Goal: Contribute content: Add original content to the website for others to see

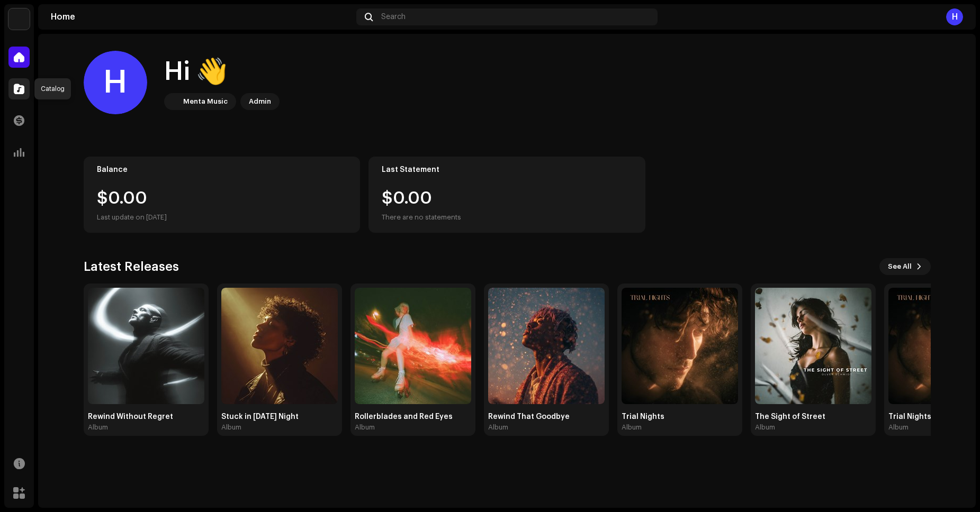
click at [15, 86] on span at bounding box center [19, 89] width 11 height 8
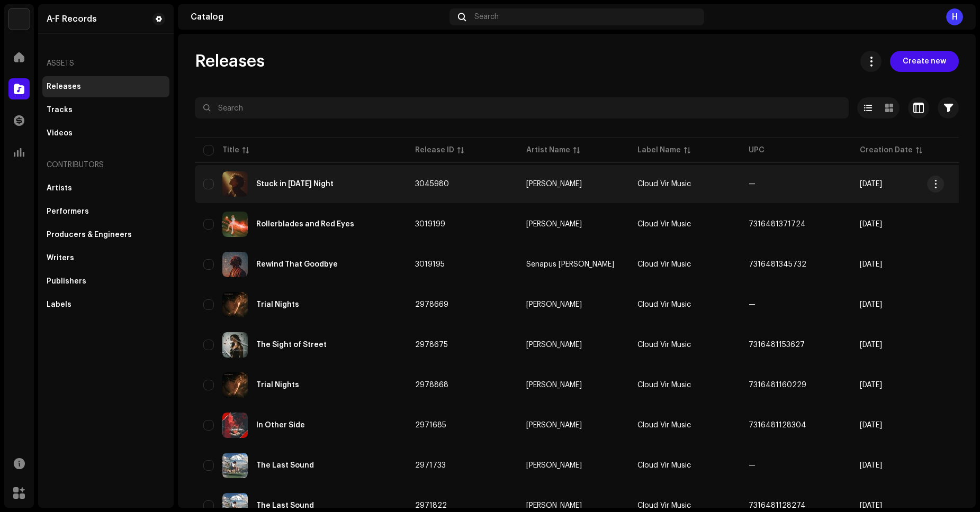
click at [309, 181] on div "Stuck in [DATE] Night" at bounding box center [294, 184] width 77 height 7
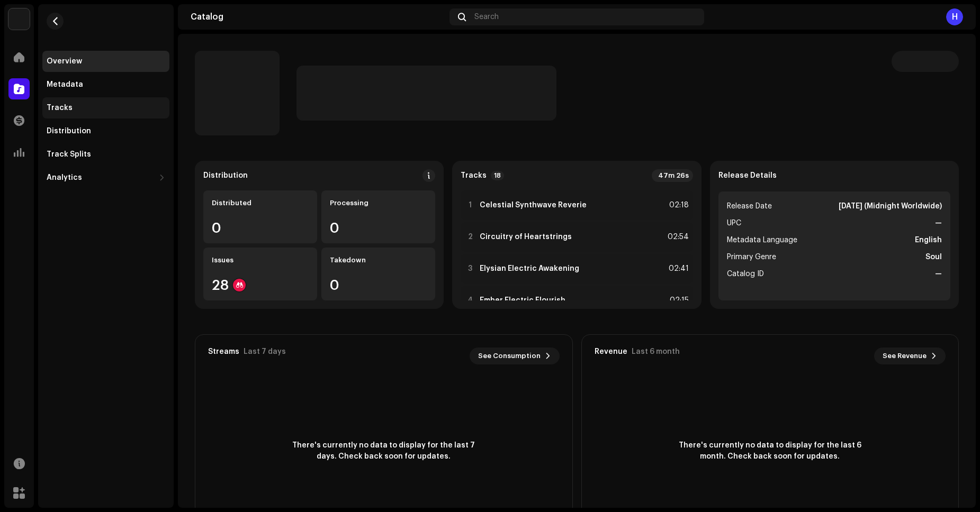
click at [72, 107] on div "Tracks" at bounding box center [106, 108] width 119 height 8
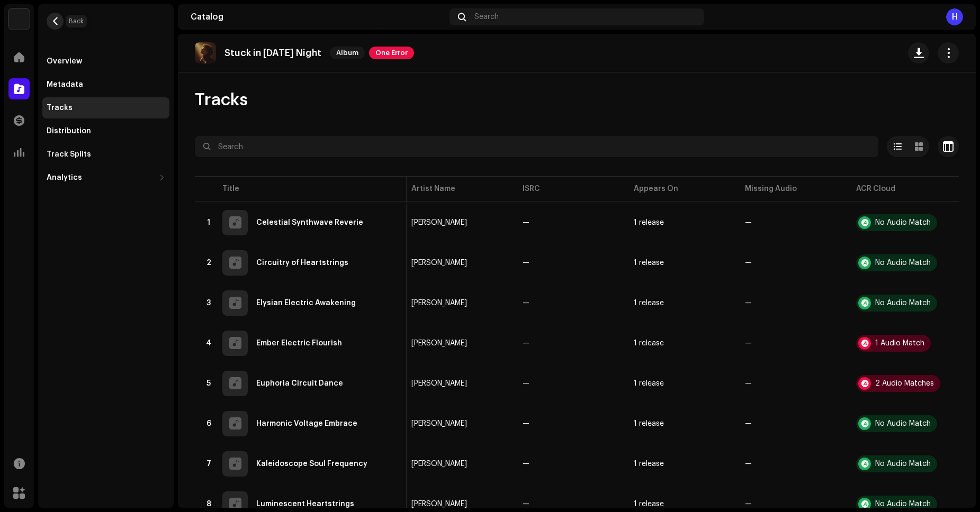
click at [54, 22] on span "button" at bounding box center [55, 21] width 8 height 8
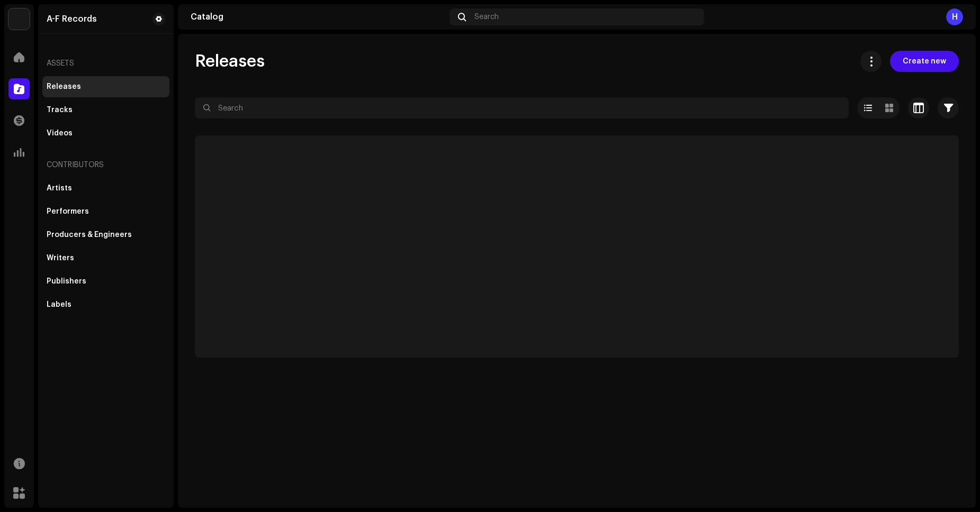
click at [941, 71] on button "Create new" at bounding box center [924, 61] width 69 height 21
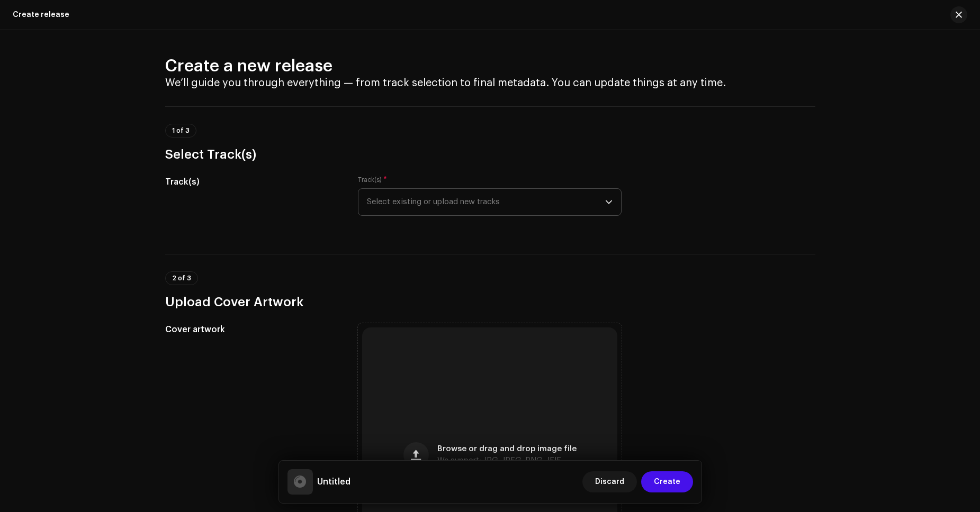
click at [509, 204] on span "Select existing or upload new tracks" at bounding box center [486, 202] width 238 height 26
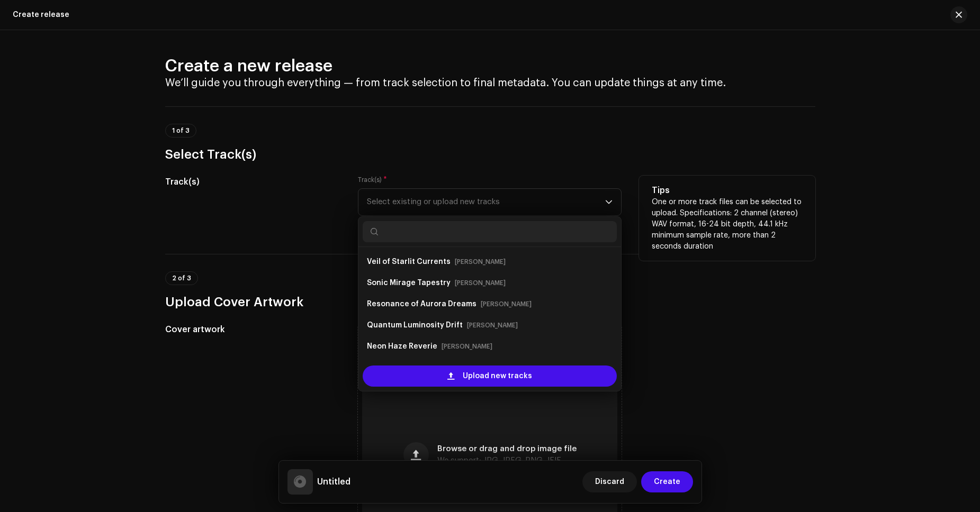
scroll to position [17, 0]
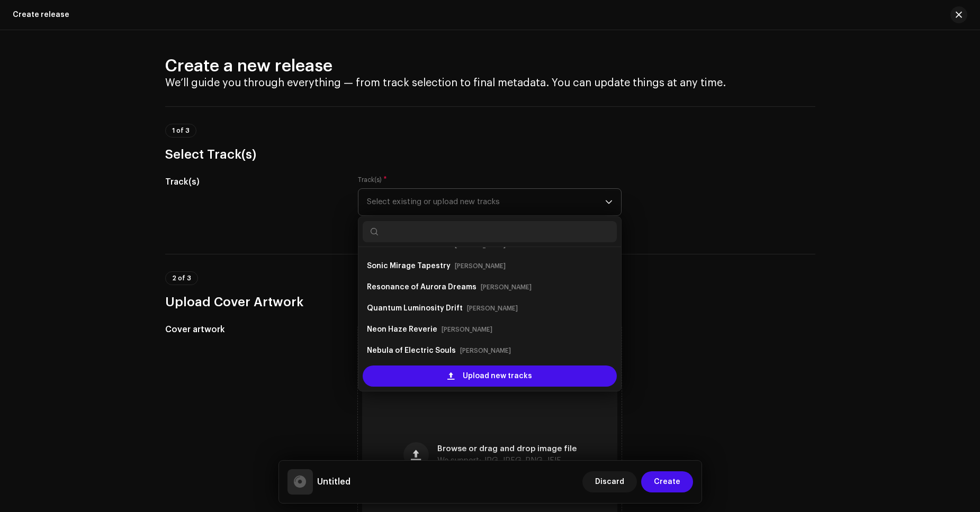
paste input "Celestial Synthwave Reverie"
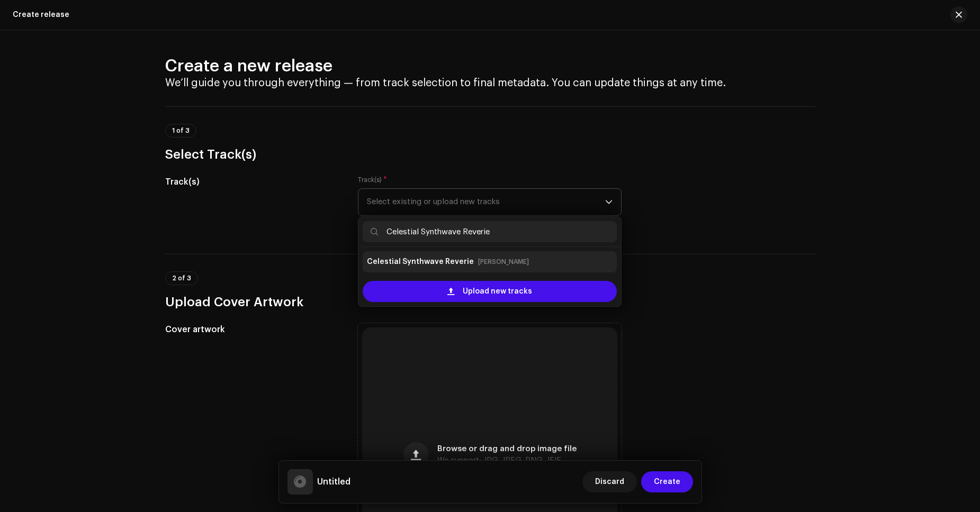
type input "Celestial Synthwave Reverie"
click at [489, 255] on div "Celestial Synthwave Reverie [PERSON_NAME]" at bounding box center [490, 262] width 246 height 17
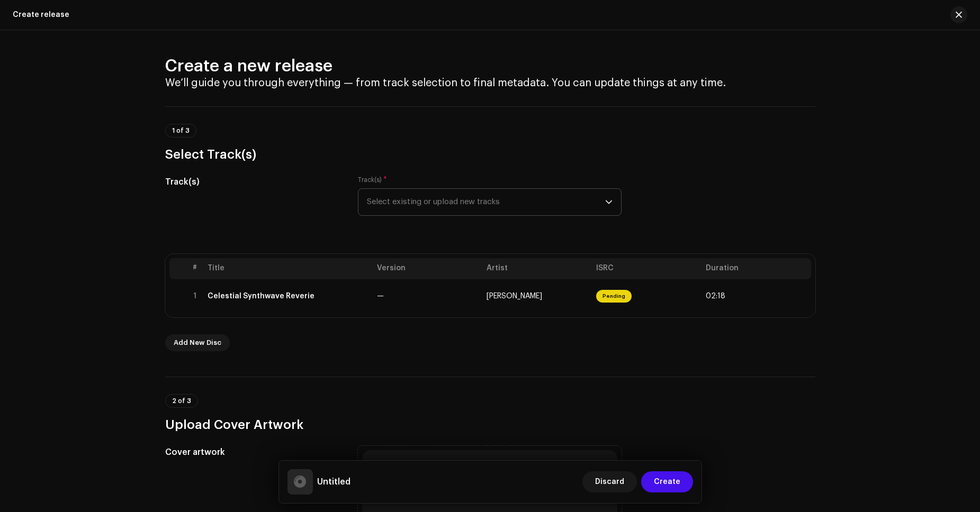
click at [471, 202] on span "Select existing or upload new tracks" at bounding box center [486, 202] width 238 height 26
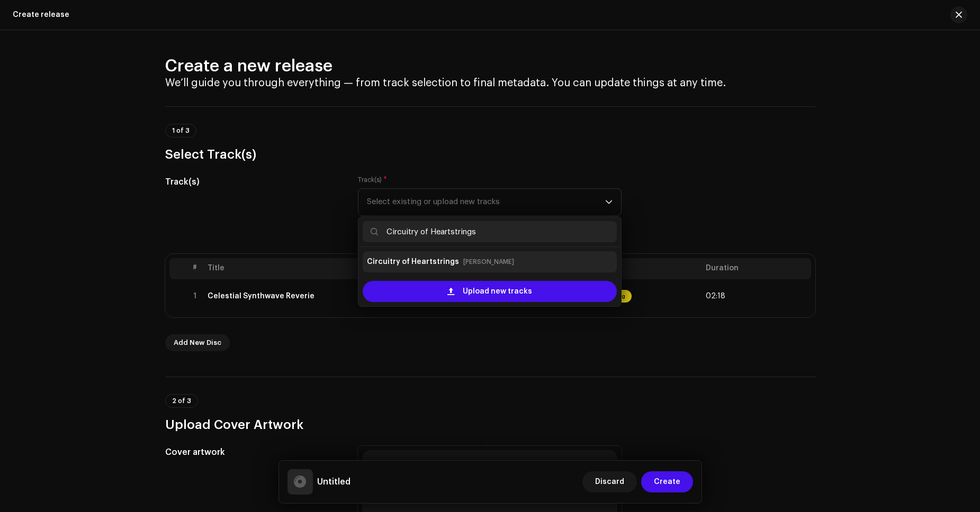
type input "Circuitry of Heartstrings"
click at [471, 257] on small "[PERSON_NAME]" at bounding box center [488, 262] width 51 height 11
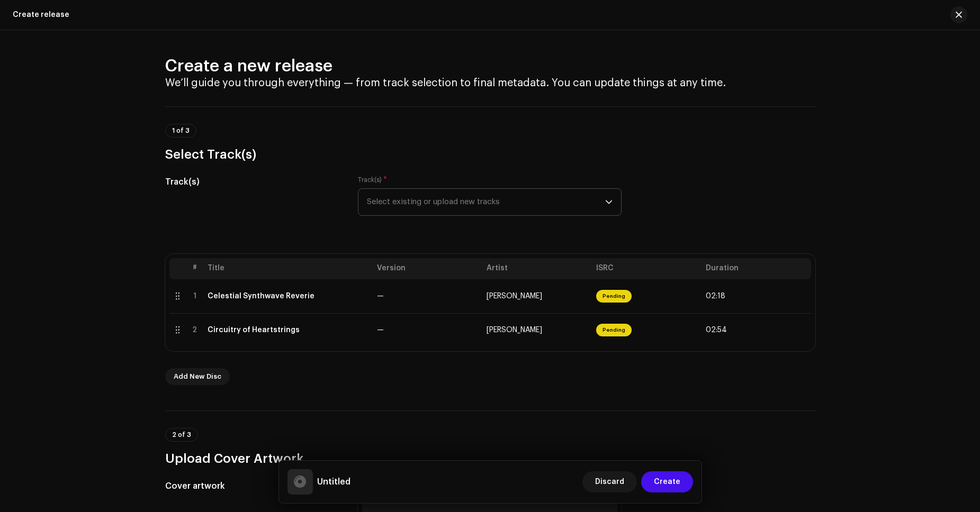
click at [472, 206] on span "Select existing or upload new tracks" at bounding box center [486, 202] width 238 height 26
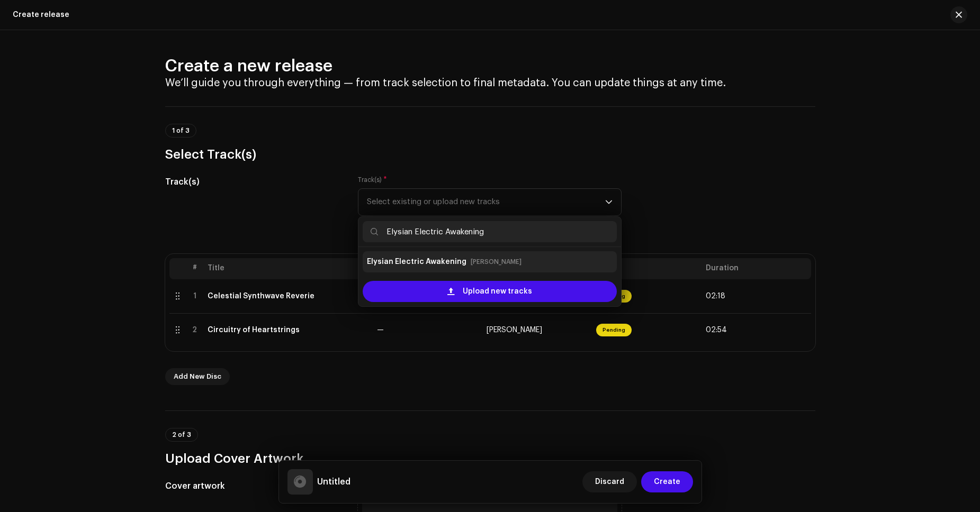
type input "Elysian Electric Awakening"
click at [475, 263] on small "[PERSON_NAME]" at bounding box center [496, 262] width 51 height 11
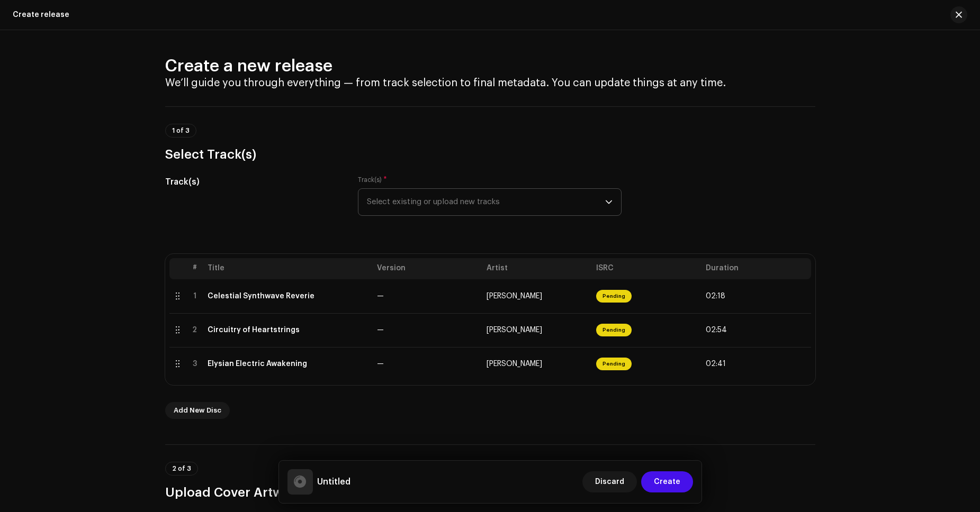
click at [466, 210] on span "Select existing or upload new tracks" at bounding box center [486, 202] width 238 height 26
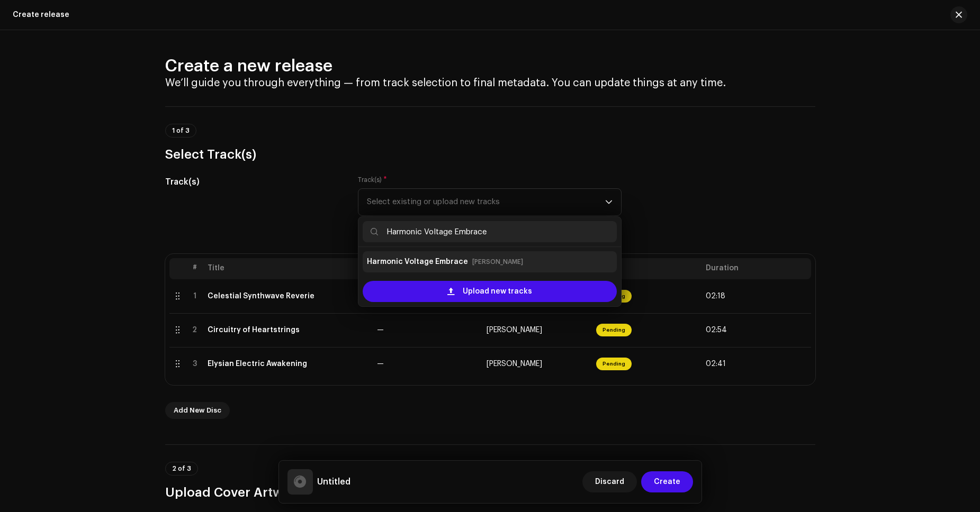
type input "Harmonic Voltage Embrace"
click at [463, 268] on div "Harmonic Voltage Embrace [PERSON_NAME]" at bounding box center [490, 262] width 246 height 17
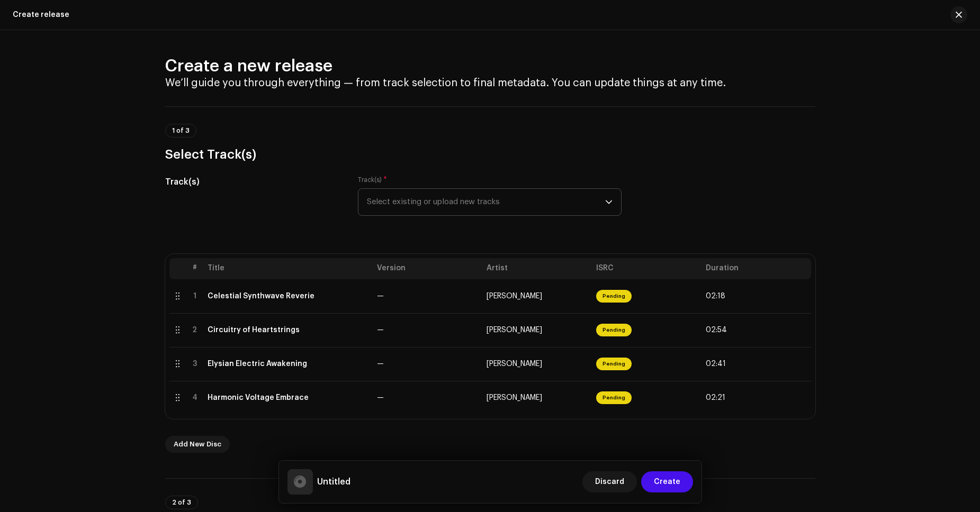
click at [462, 200] on span "Select existing or upload new tracks" at bounding box center [486, 202] width 238 height 26
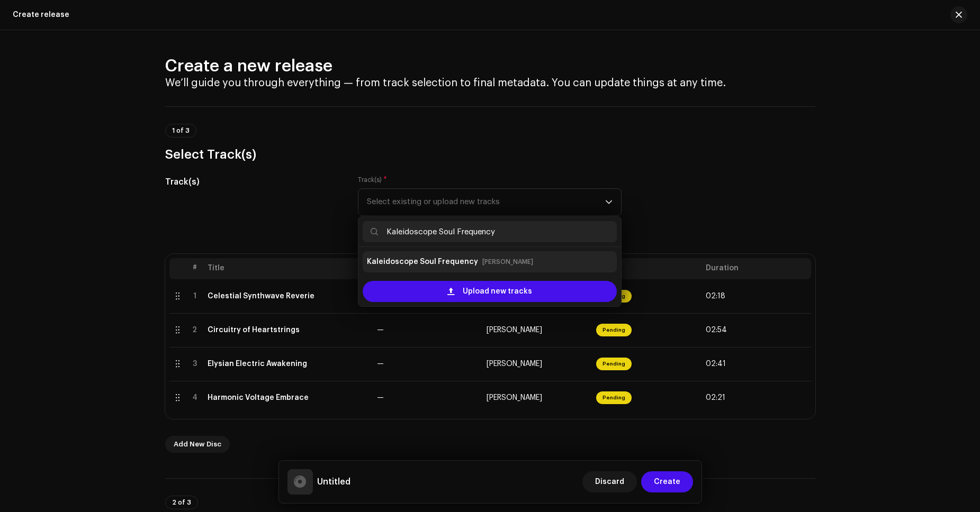
type input "Kaleidoscope Soul Frequency"
click at [482, 262] on small "[PERSON_NAME]" at bounding box center [507, 262] width 51 height 11
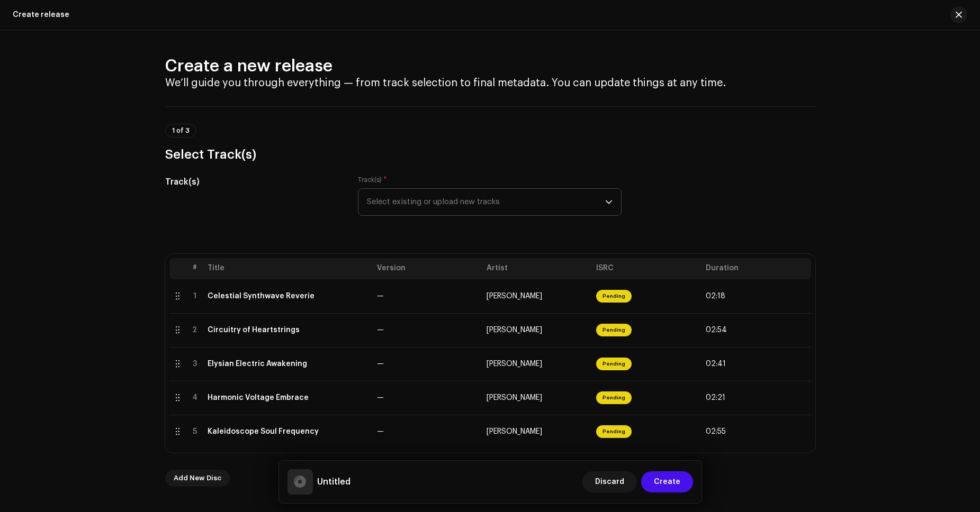
click at [476, 206] on span "Select existing or upload new tracks" at bounding box center [486, 202] width 238 height 26
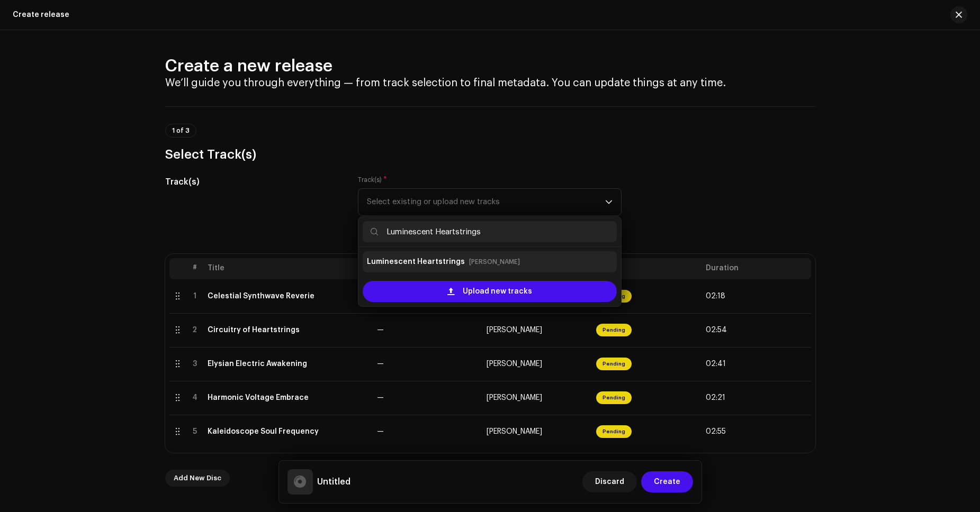
type input "Luminescent Heartstrings"
click at [482, 259] on small "[PERSON_NAME]" at bounding box center [494, 262] width 51 height 11
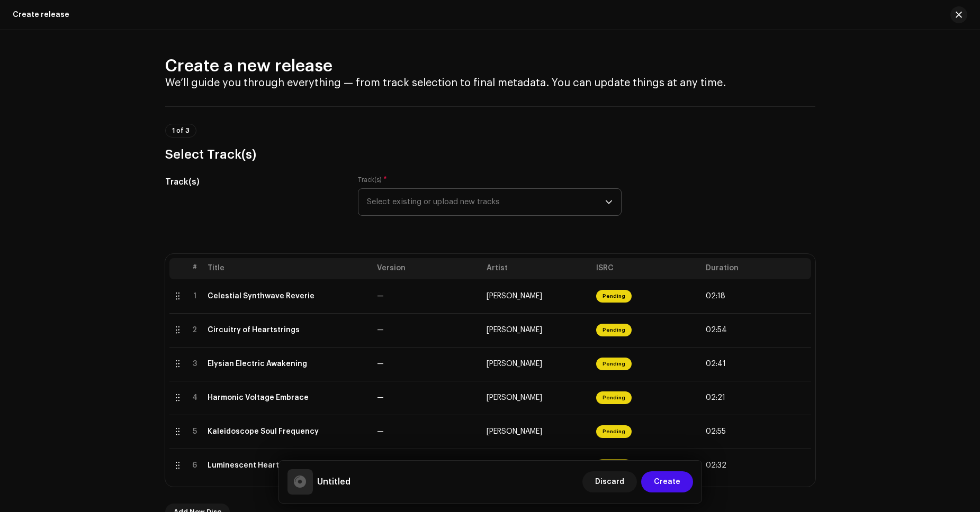
click at [491, 204] on span "Select existing or upload new tracks" at bounding box center [486, 202] width 238 height 26
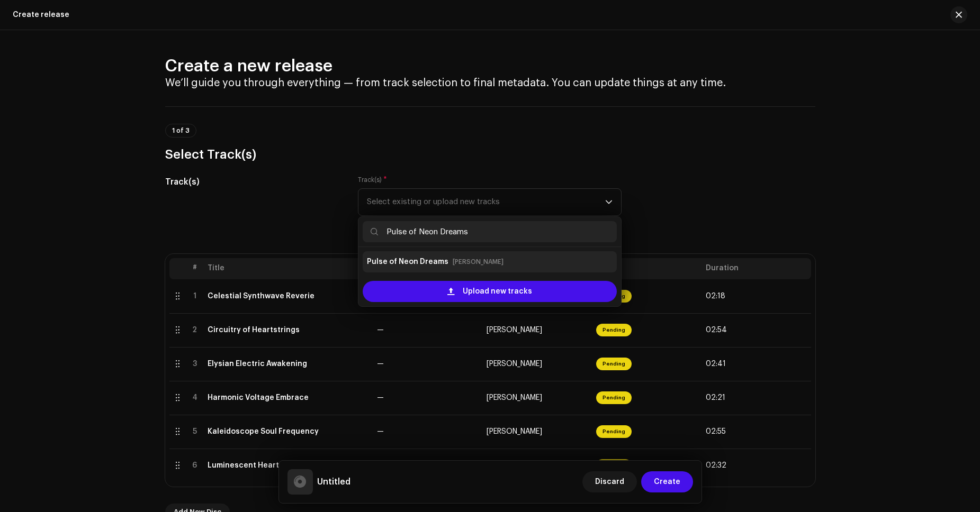
type input "Pulse of Neon Dreams"
click at [479, 260] on small "[PERSON_NAME]" at bounding box center [478, 262] width 51 height 11
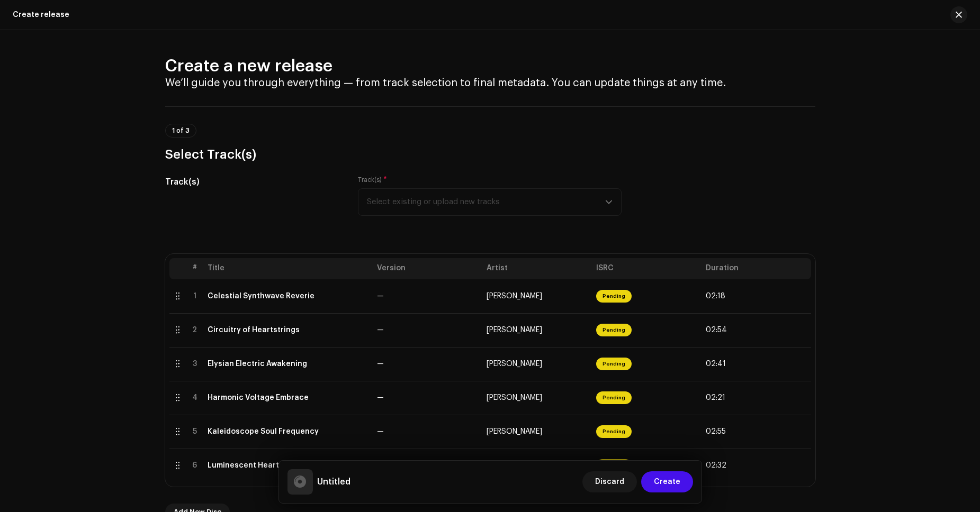
click at [483, 209] on div "Track(s) * Select existing or upload new tracks" at bounding box center [490, 196] width 264 height 40
click at [483, 207] on span "Select existing or upload new tracks" at bounding box center [486, 202] width 238 height 26
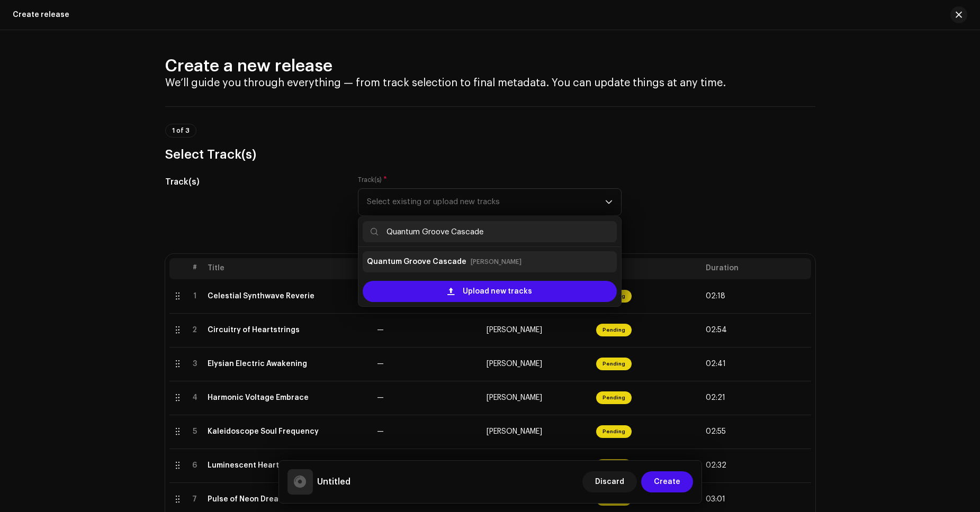
type input "Quantum Groove Cascade"
click at [456, 257] on strong "Quantum Groove Cascade" at bounding box center [417, 262] width 100 height 17
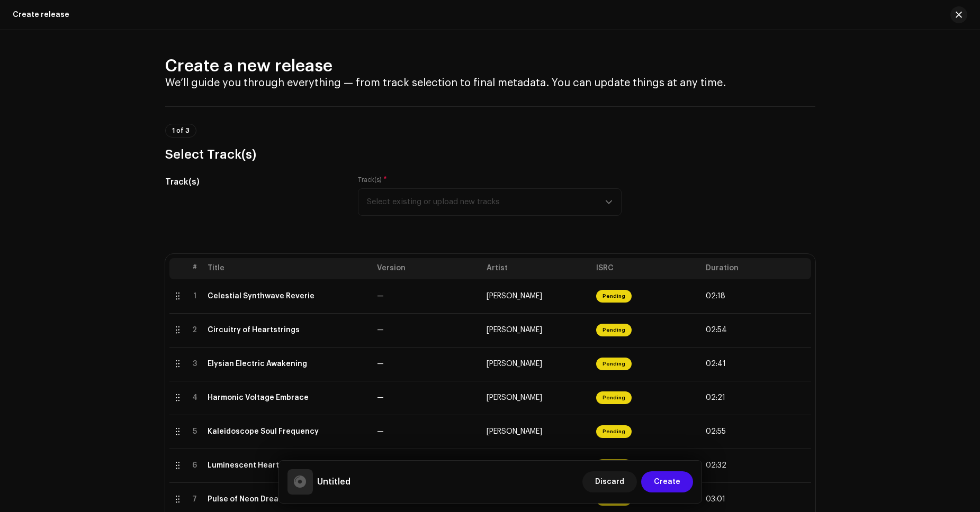
click at [462, 209] on div "Track(s) * Select existing or upload new tracks" at bounding box center [490, 196] width 264 height 40
click at [462, 209] on span "Select existing or upload new tracks" at bounding box center [486, 202] width 238 height 26
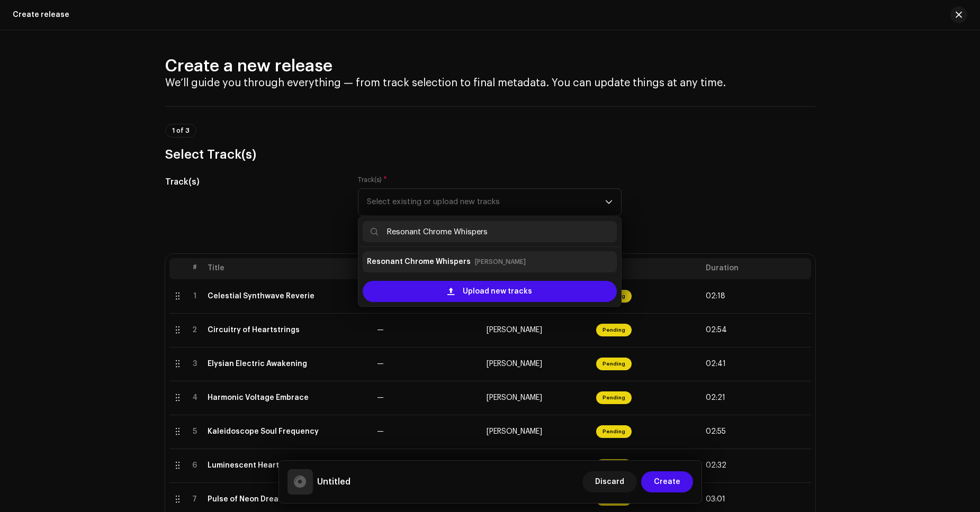
type input "Resonant Chrome Whispers"
click at [476, 259] on small "[PERSON_NAME]" at bounding box center [500, 262] width 51 height 11
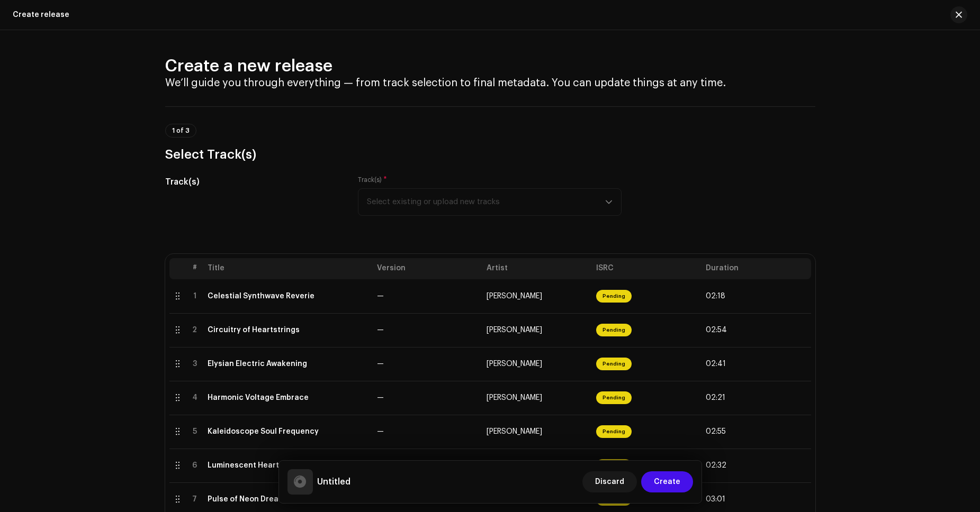
click at [476, 209] on div "Track(s) * Select existing or upload new tracks" at bounding box center [490, 196] width 264 height 40
click at [497, 201] on span "Select existing or upload new tracks" at bounding box center [486, 202] width 238 height 26
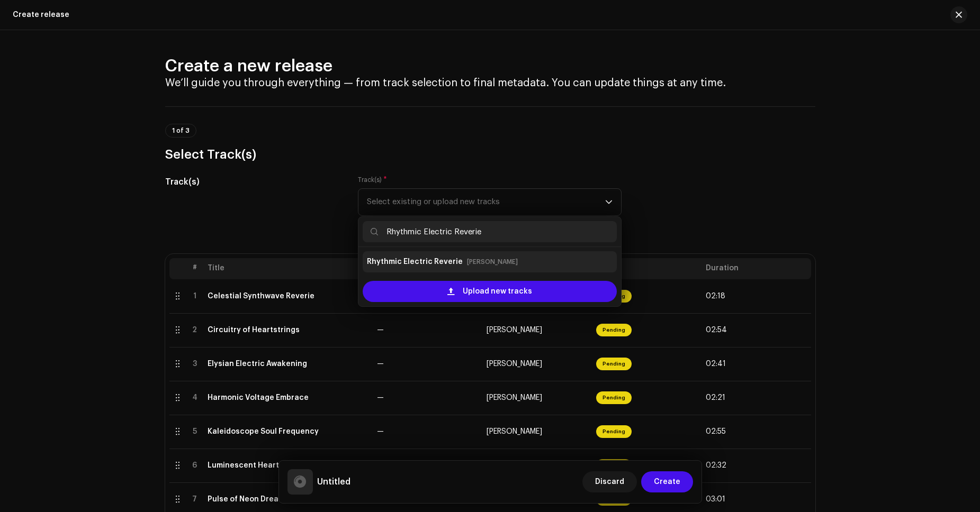
type input "Rhythmic Electric Reverie"
click at [479, 263] on small "[PERSON_NAME]" at bounding box center [492, 262] width 51 height 11
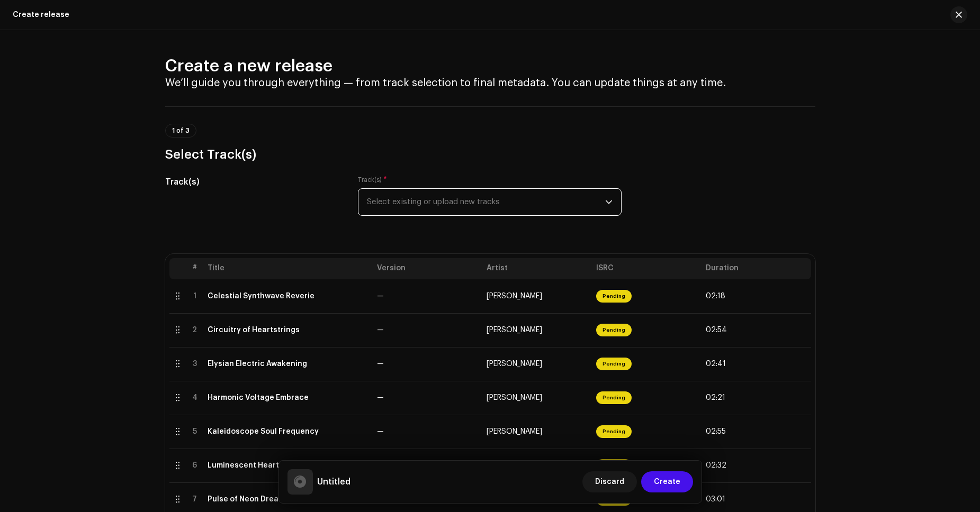
click at [447, 182] on div "Track(s) * Select existing or upload new tracks" at bounding box center [490, 196] width 264 height 40
click at [447, 199] on span "Select existing or upload new tracks" at bounding box center [486, 202] width 238 height 26
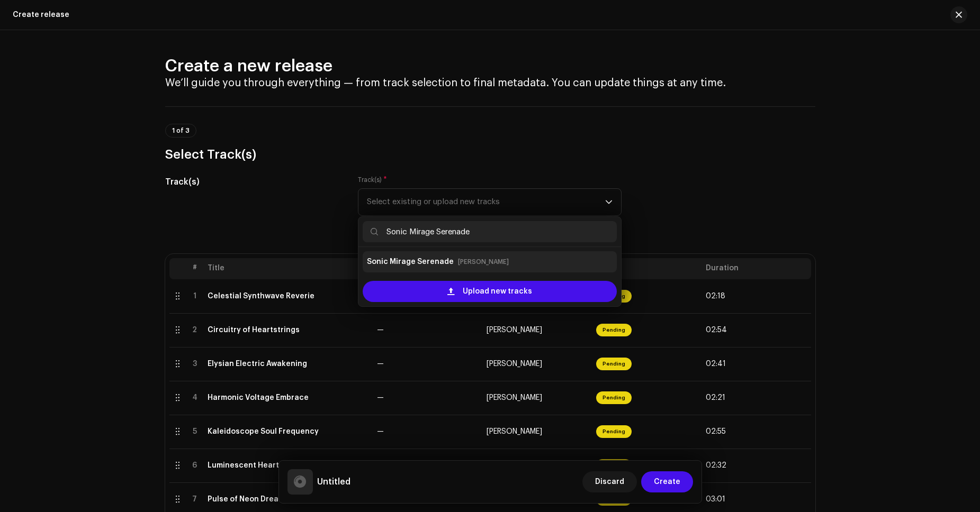
type input "Sonic Mirage Serenade"
click at [458, 262] on small "[PERSON_NAME]" at bounding box center [483, 262] width 51 height 11
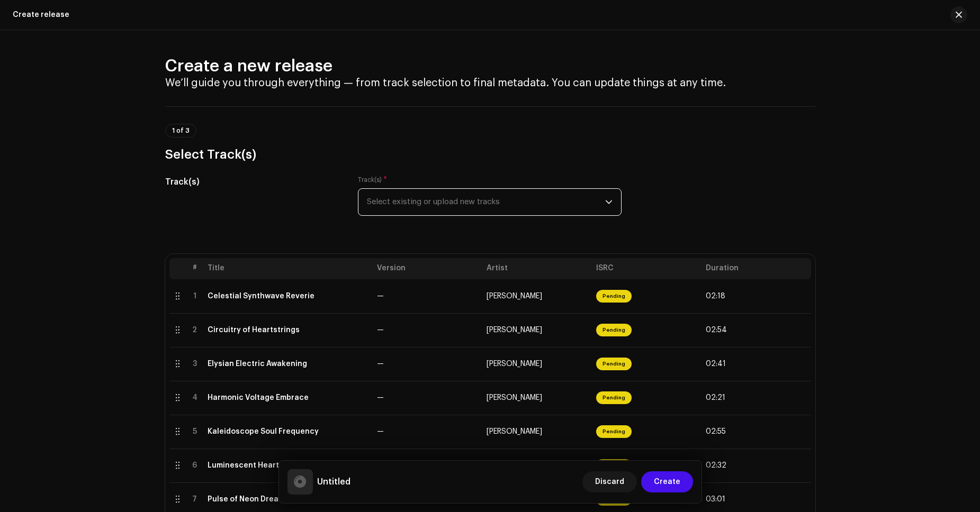
click at [468, 204] on span "Select existing or upload new tracks" at bounding box center [486, 202] width 238 height 26
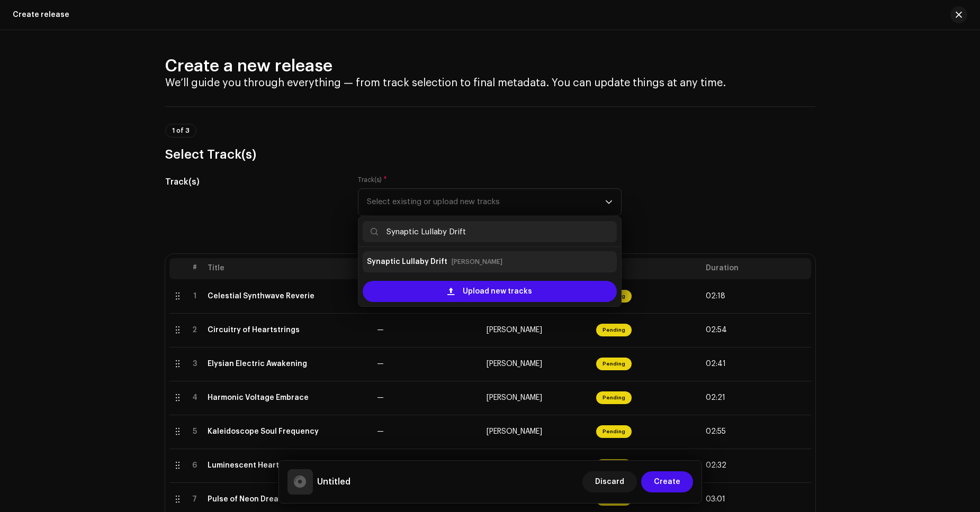
type input "Synaptic Lullaby Drift"
click at [454, 260] on small "[PERSON_NAME]" at bounding box center [477, 262] width 51 height 11
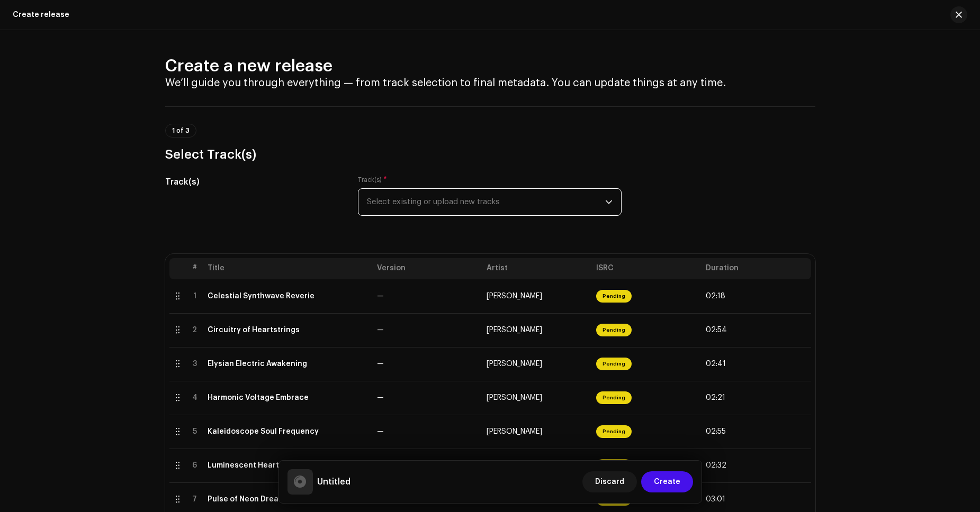
click at [478, 208] on span "Select existing or upload new tracks" at bounding box center [486, 202] width 238 height 26
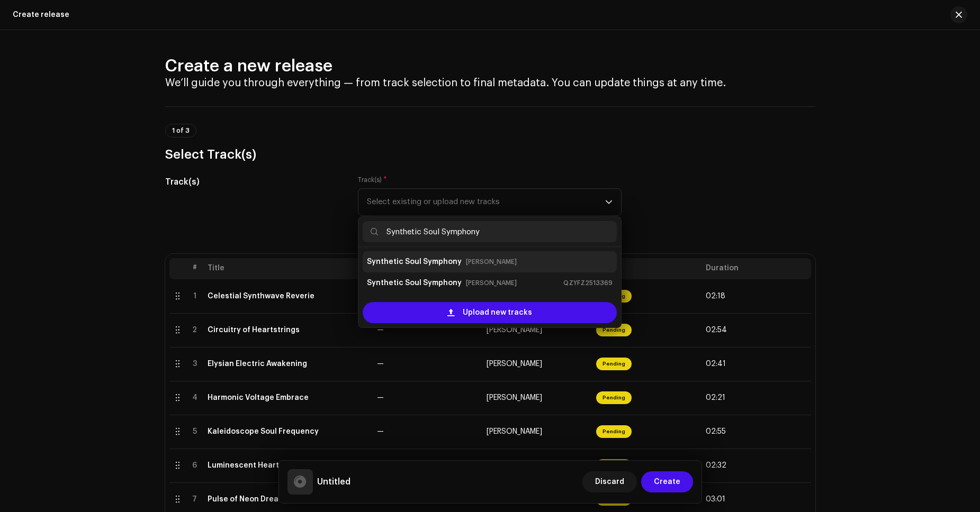
type input "Synthetic Soul Symphony"
click at [469, 264] on small "[PERSON_NAME]" at bounding box center [491, 262] width 51 height 11
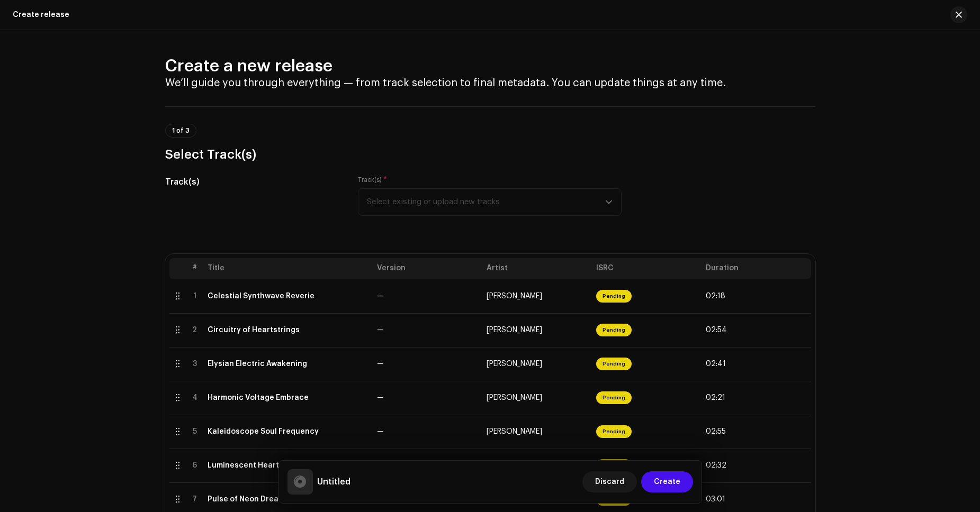
click at [489, 212] on div "Track(s) * Select existing or upload new tracks" at bounding box center [490, 196] width 264 height 40
click at [489, 208] on div "Track(s) * Select existing or upload new tracks" at bounding box center [490, 196] width 264 height 40
click at [493, 204] on div "Track(s) * Select existing or upload new tracks" at bounding box center [490, 196] width 264 height 40
click at [555, 205] on span "Select existing or upload new tracks" at bounding box center [486, 202] width 238 height 26
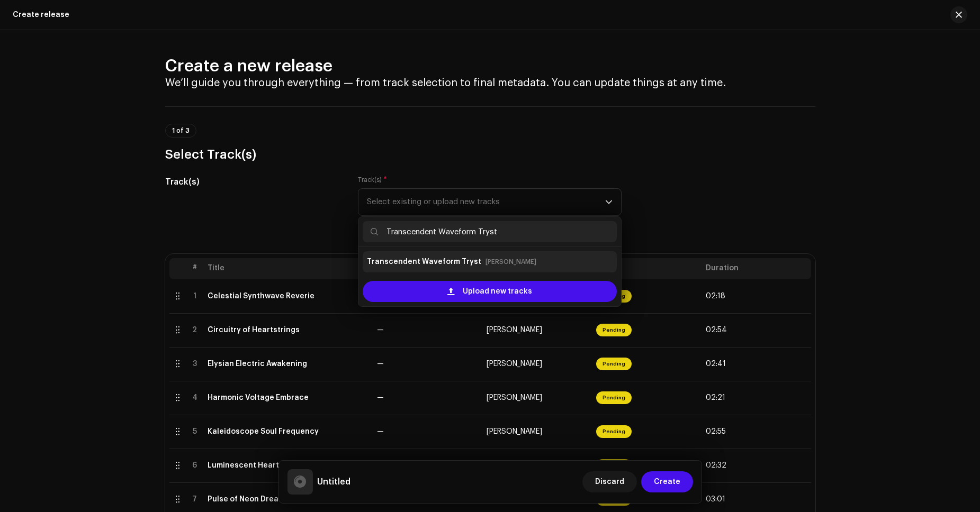
type input "Transcendent Waveform Tryst"
click at [485, 263] on small "[PERSON_NAME]" at bounding box center [510, 262] width 51 height 11
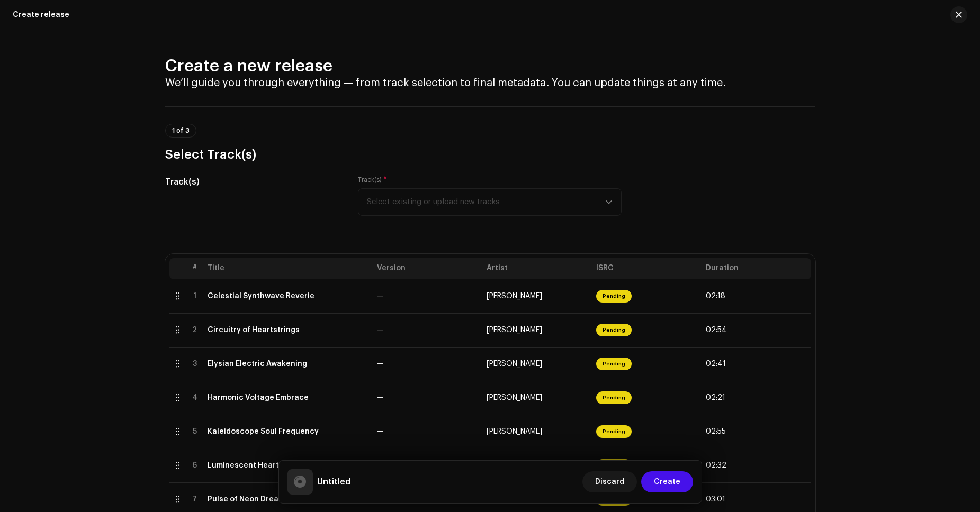
click at [447, 206] on div "Track(s) * Select existing or upload new tracks" at bounding box center [490, 196] width 264 height 40
click at [479, 202] on span "Select existing or upload new tracks" at bounding box center [486, 202] width 238 height 26
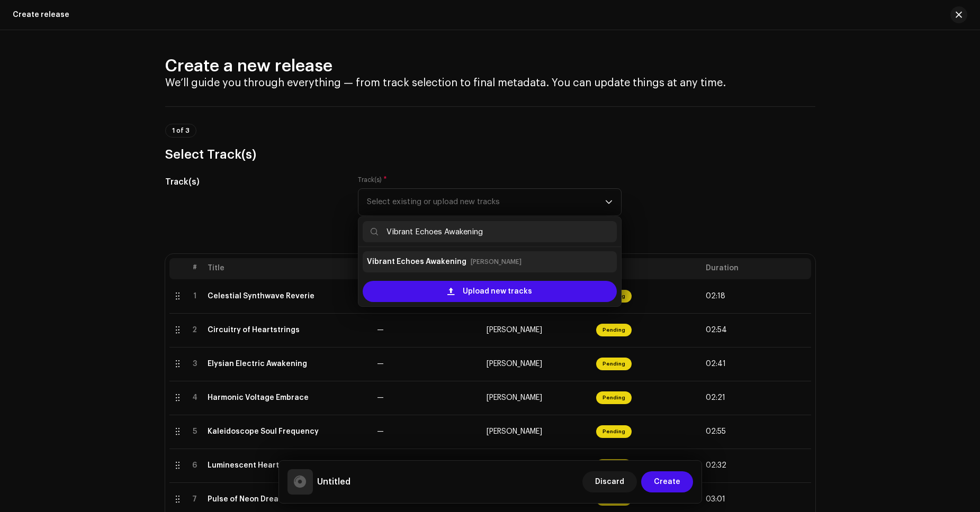
type input "Vibrant Echoes Awakening"
click at [475, 262] on small "[PERSON_NAME]" at bounding box center [496, 262] width 51 height 11
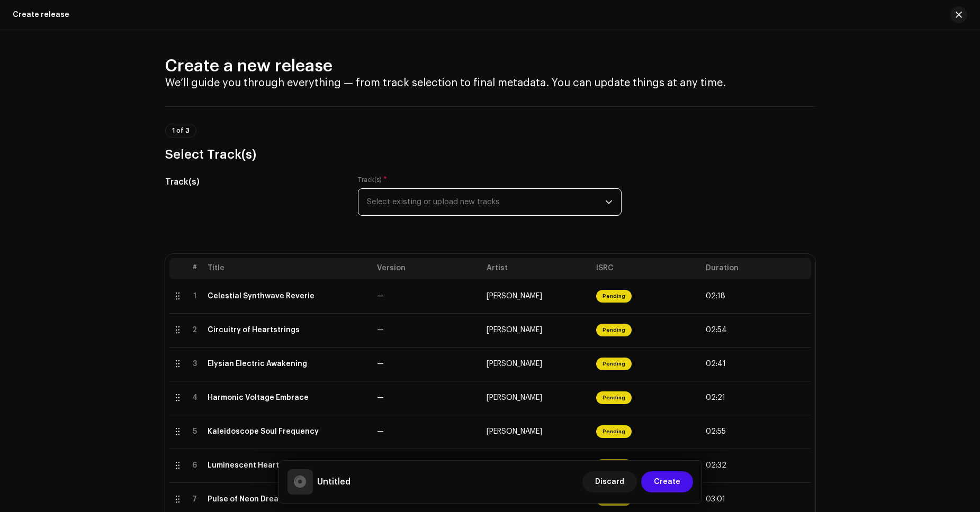
click at [489, 205] on span "Select existing or upload new tracks" at bounding box center [486, 202] width 238 height 26
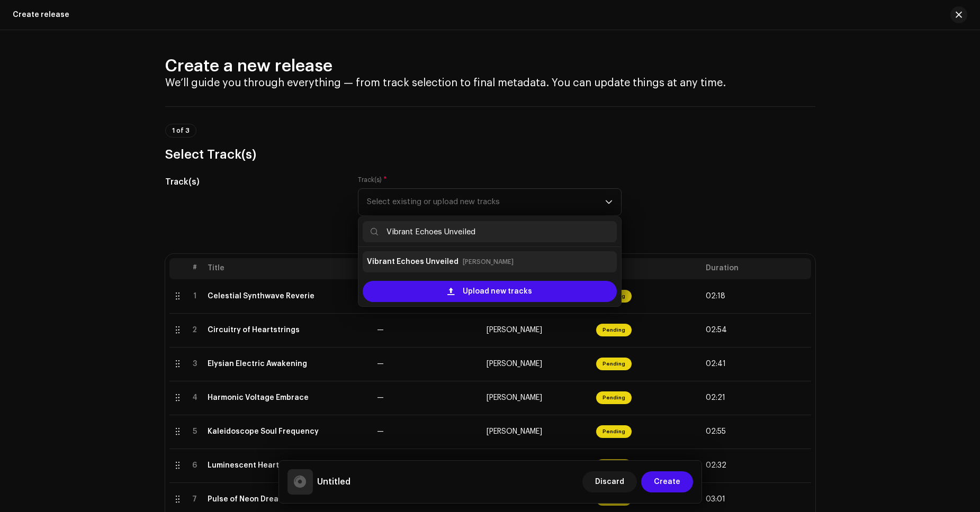
type input "Vibrant Echoes Unveiled"
click at [464, 265] on small "[PERSON_NAME]" at bounding box center [488, 262] width 51 height 11
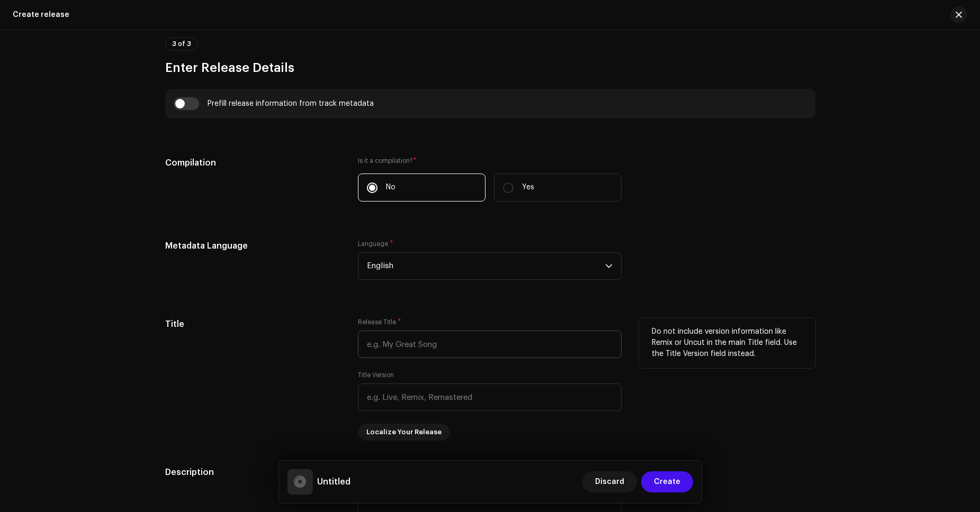
scroll to position [1227, 0]
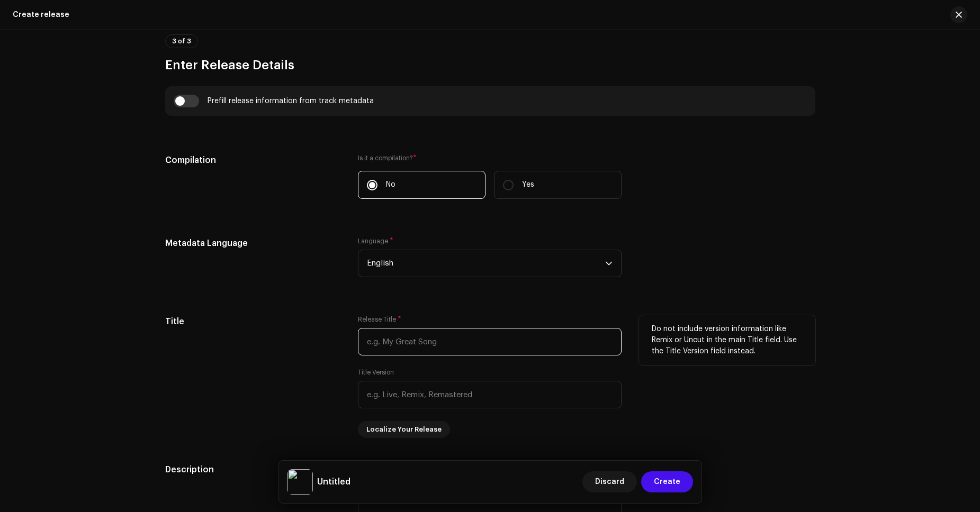
click at [392, 342] on input "text" at bounding box center [490, 342] width 264 height 28
paste input "Stuck in [DATE] Night"
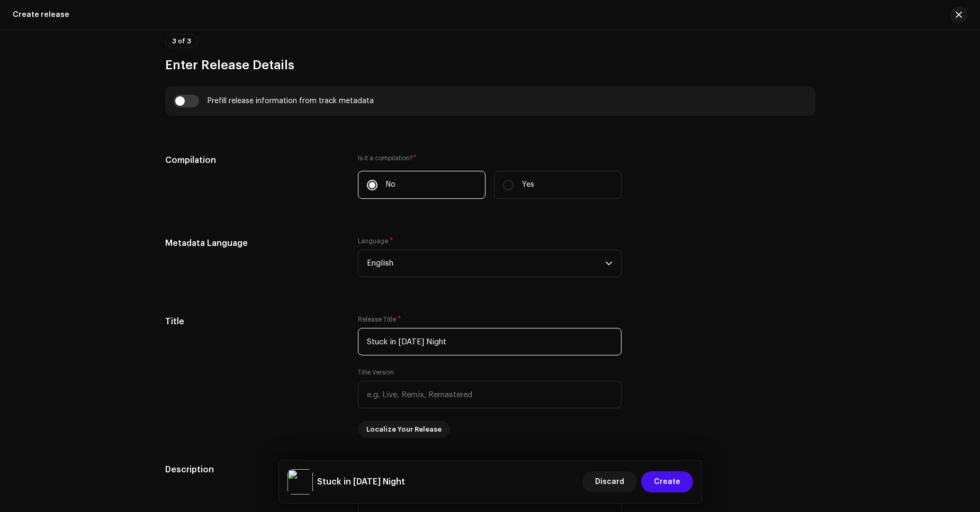
type input "Stuck in [DATE] Night"
click at [186, 93] on div "Prefill release information from track metadata" at bounding box center [490, 101] width 650 height 30
click at [186, 95] on input "checkbox" at bounding box center [186, 101] width 25 height 13
checkbox input "true"
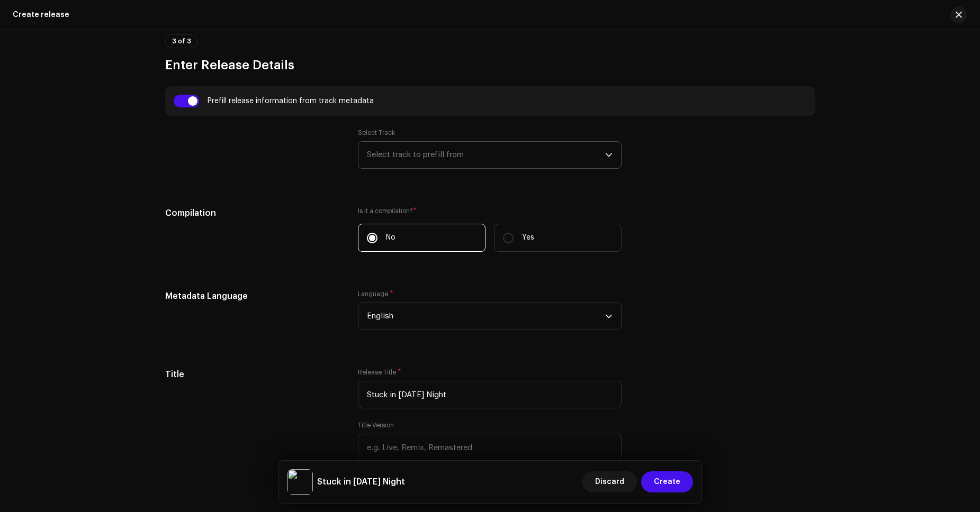
click at [377, 146] on span "Select track to prefill from" at bounding box center [486, 155] width 238 height 26
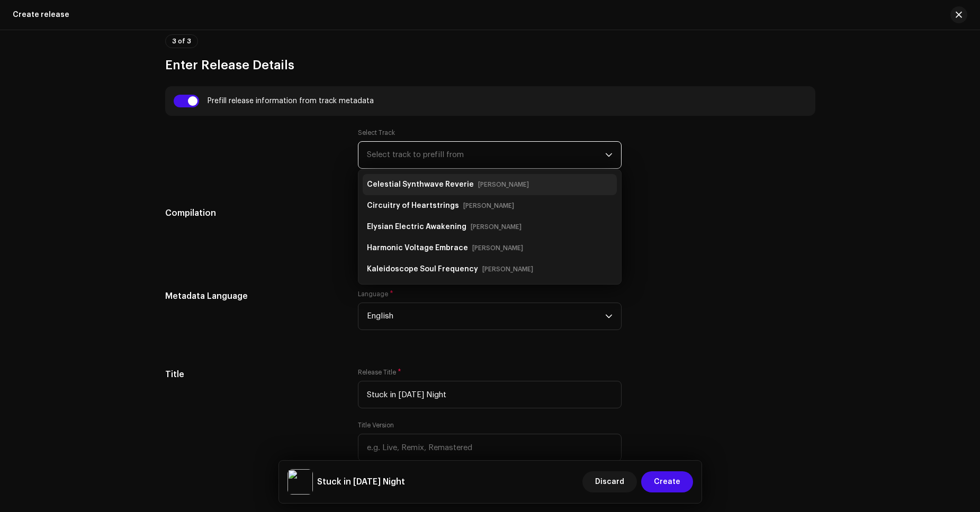
click at [408, 176] on strong "Celestial Synthwave Reverie" at bounding box center [420, 184] width 107 height 17
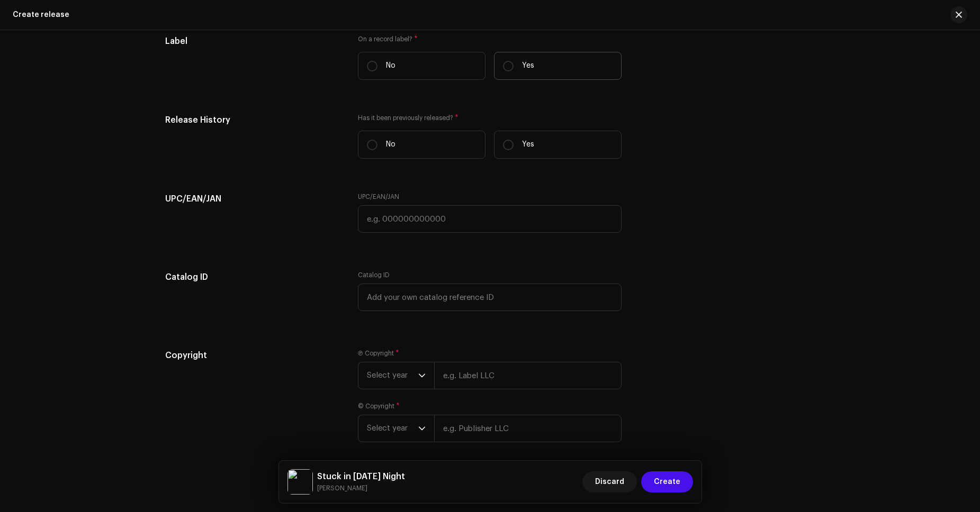
scroll to position [2223, 0]
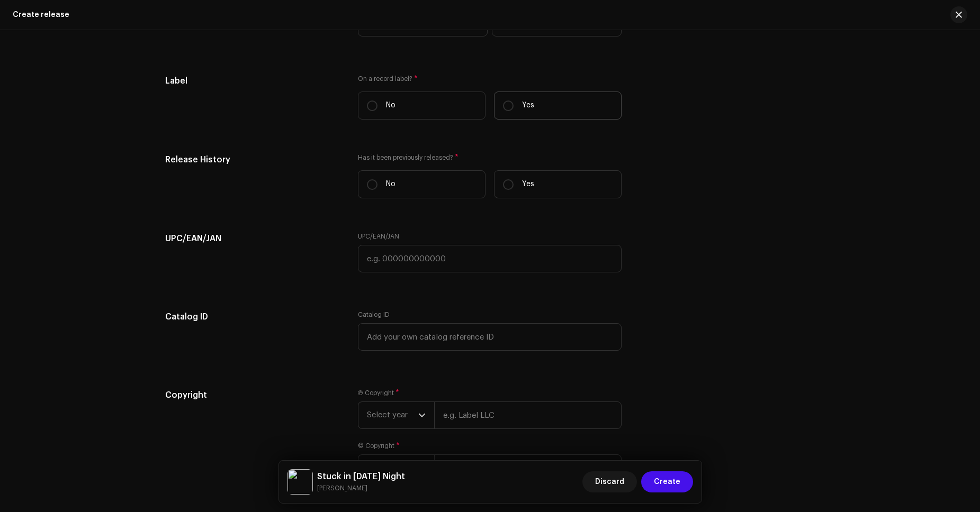
click at [539, 113] on label "Yes" at bounding box center [558, 106] width 128 height 28
click at [514, 111] on input "Yes" at bounding box center [508, 106] width 11 height 11
radio input "true"
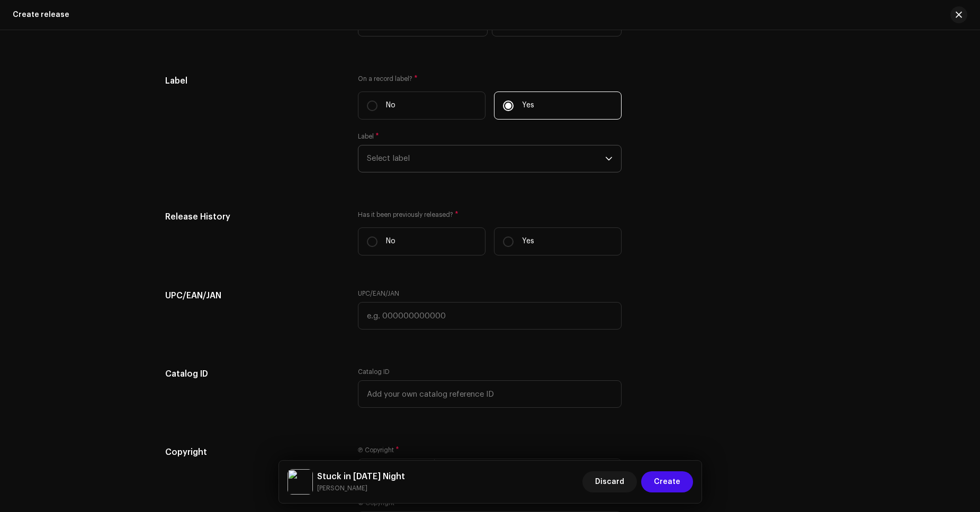
click at [486, 164] on span "Select label" at bounding box center [486, 159] width 238 height 26
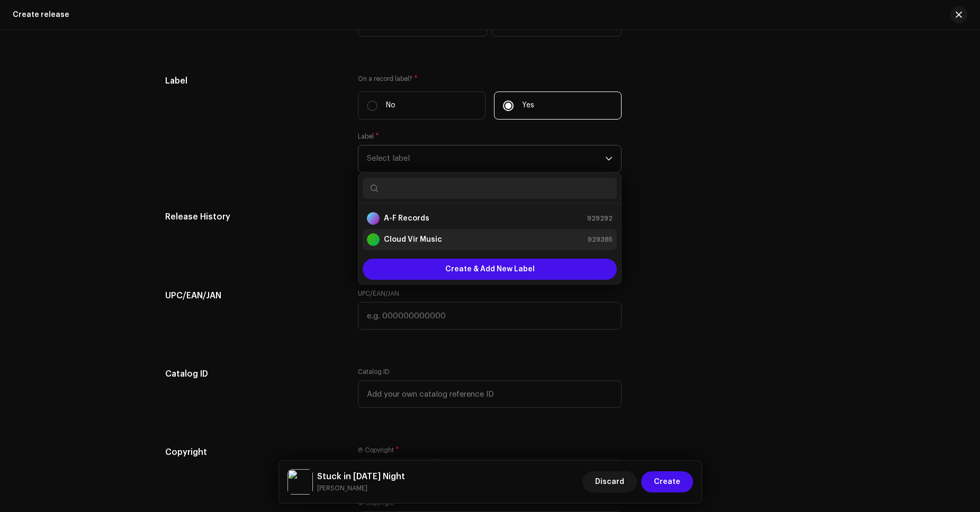
click at [404, 240] on strong "Cloud Vir Music" at bounding box center [413, 240] width 58 height 11
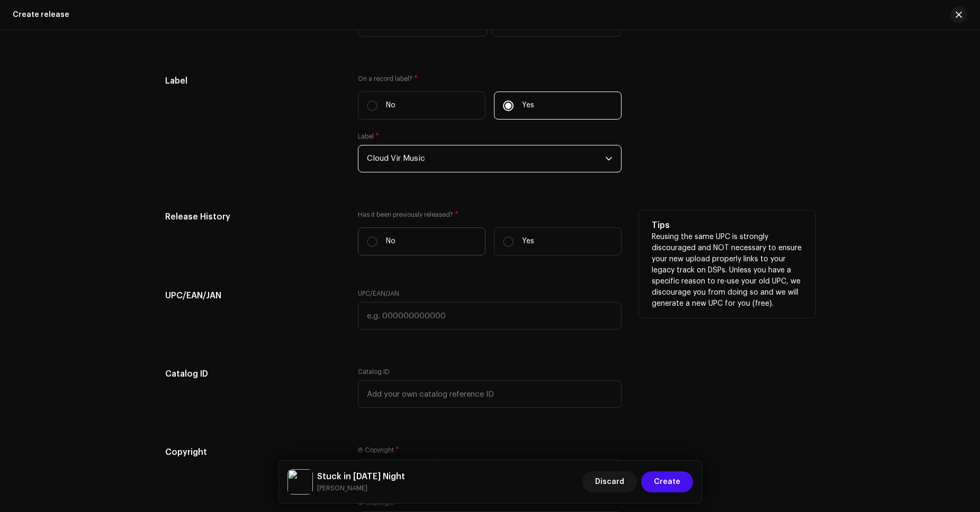
click at [415, 245] on label "No" at bounding box center [422, 242] width 128 height 28
click at [377, 245] on input "No" at bounding box center [372, 242] width 11 height 11
radio input "true"
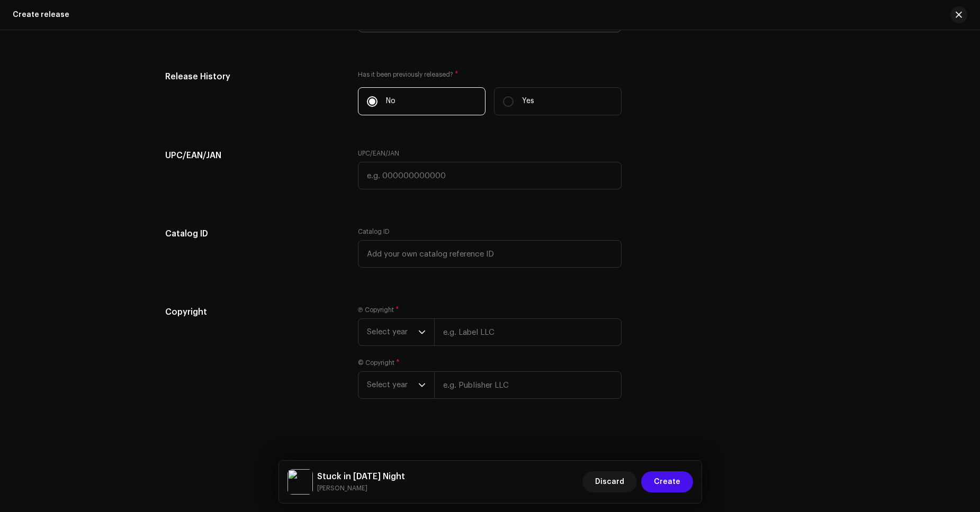
scroll to position [2364, 0]
click at [408, 327] on span "Select year" at bounding box center [392, 331] width 51 height 26
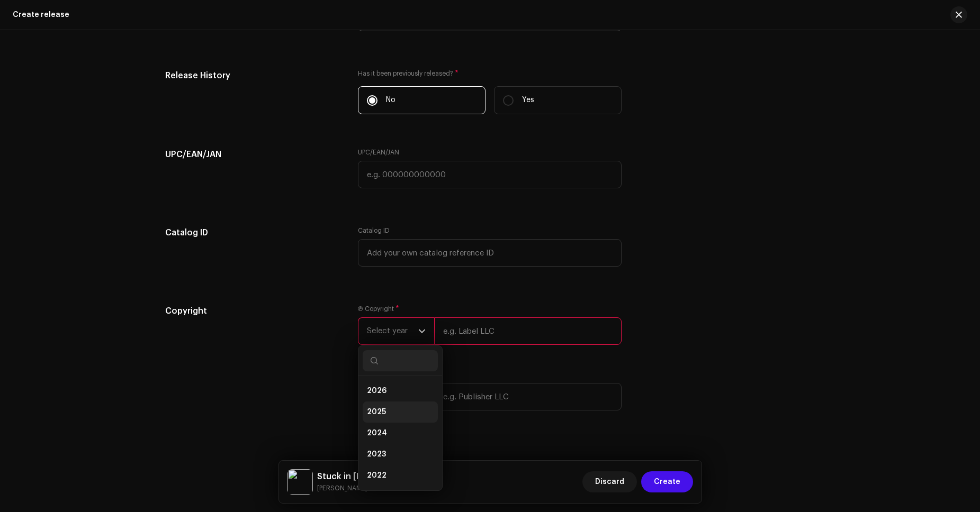
click at [381, 413] on span "2025" at bounding box center [376, 412] width 19 height 11
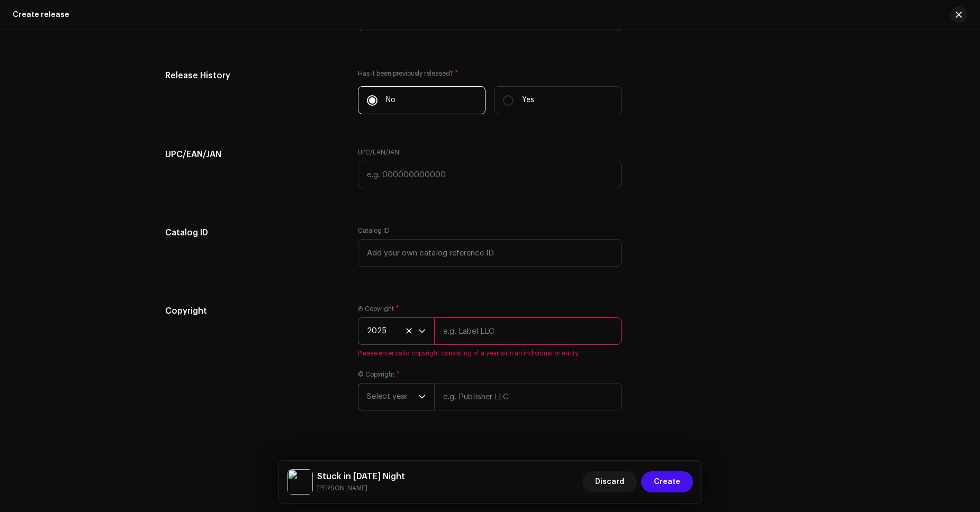
click at [424, 401] on p-select "Select year" at bounding box center [396, 397] width 76 height 28
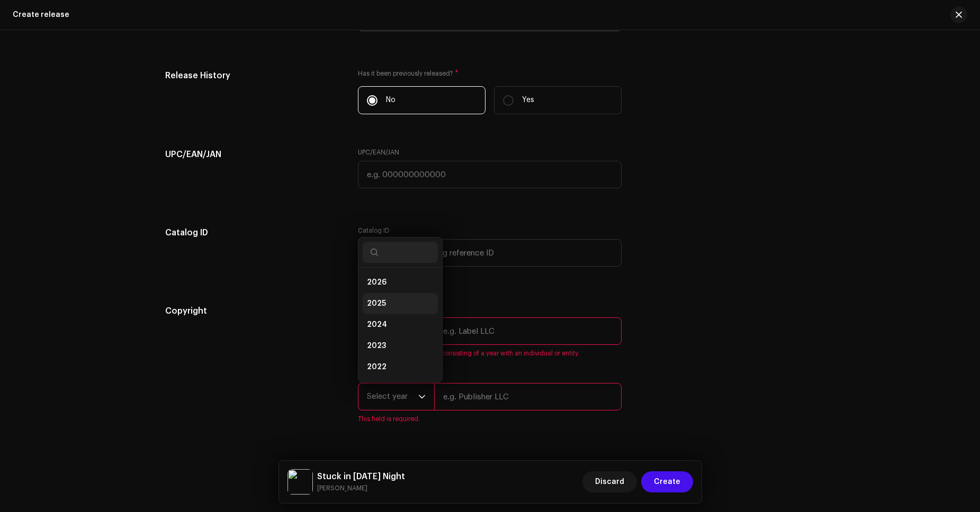
click at [382, 309] on span "2025" at bounding box center [376, 304] width 19 height 11
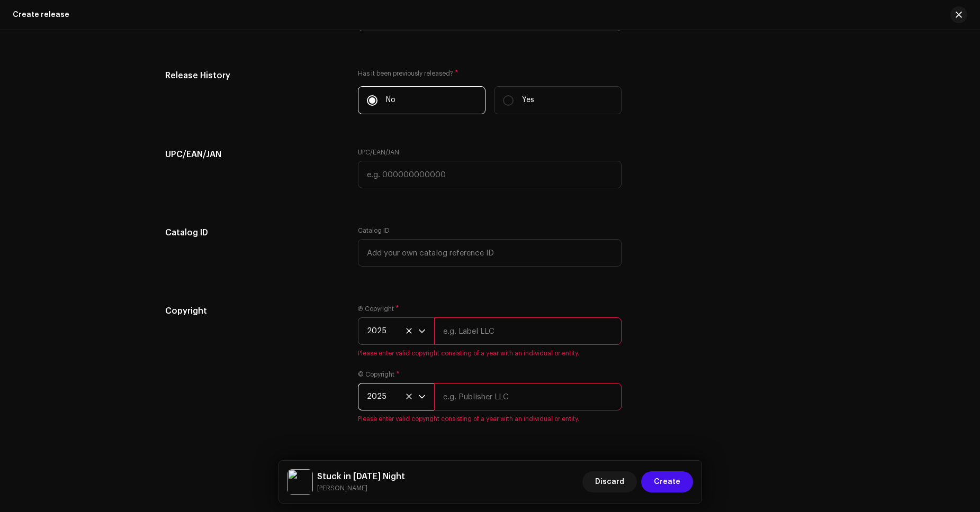
click at [472, 316] on div "Ⓟ Copyright * 2025 Please enter valid copyright consisting of a year with an in…" at bounding box center [490, 331] width 264 height 53
drag, startPoint x: 478, startPoint y: 328, endPoint x: 492, endPoint y: 344, distance: 21.8
click at [478, 328] on input "text" at bounding box center [527, 332] width 187 height 28
type input "Cloud Vir Music"
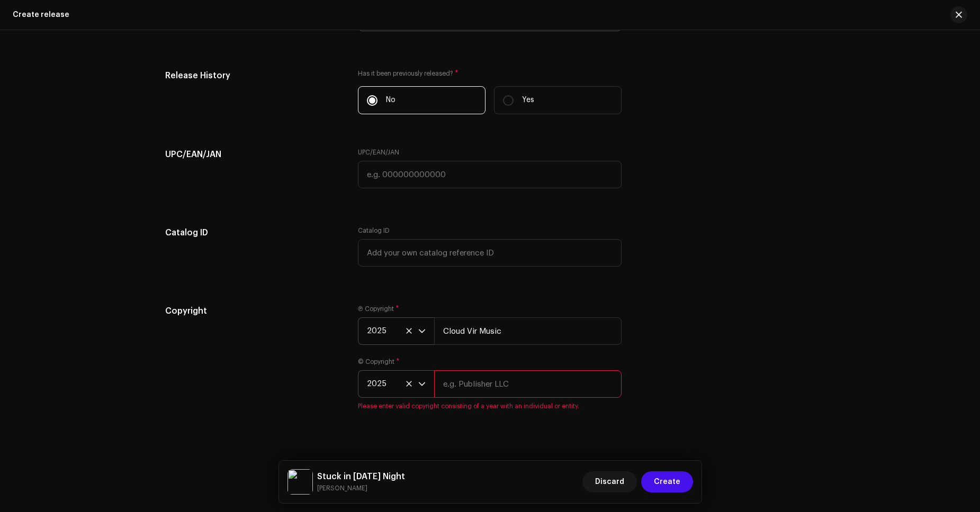
click at [514, 392] on input "text" at bounding box center [527, 385] width 187 height 28
type input "Cloud Vir Music"
click at [669, 473] on span "Create" at bounding box center [667, 482] width 26 height 21
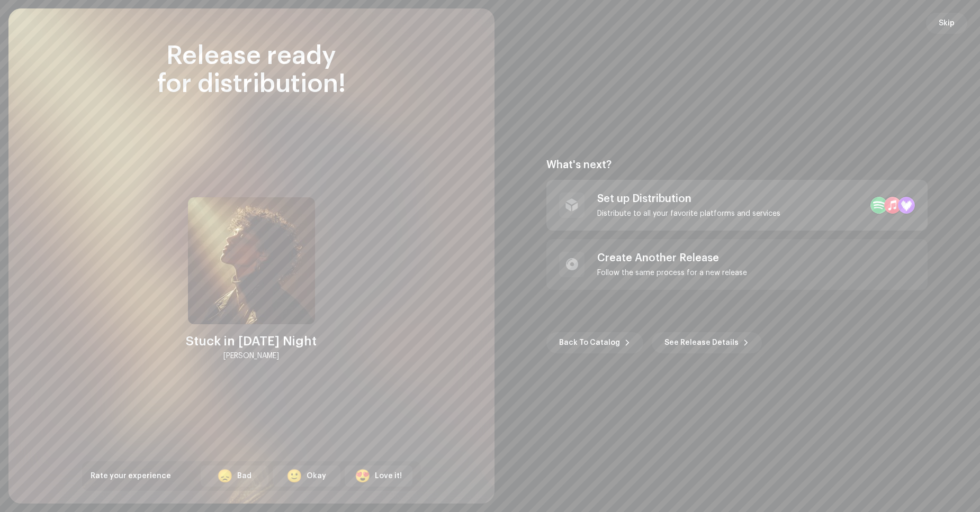
click at [766, 211] on div "Distribute to all your favorite platforms and services" at bounding box center [688, 214] width 183 height 8
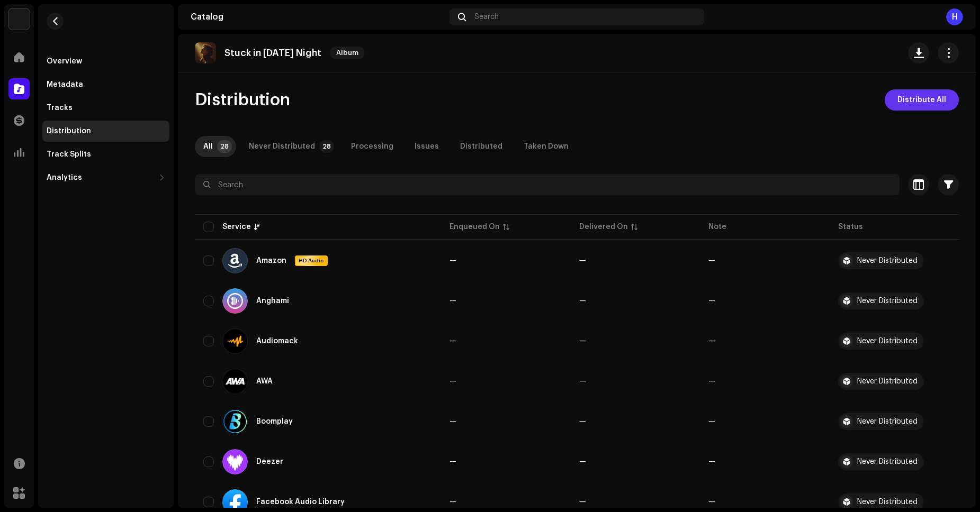
click at [892, 104] on button "Distribute All" at bounding box center [922, 99] width 74 height 21
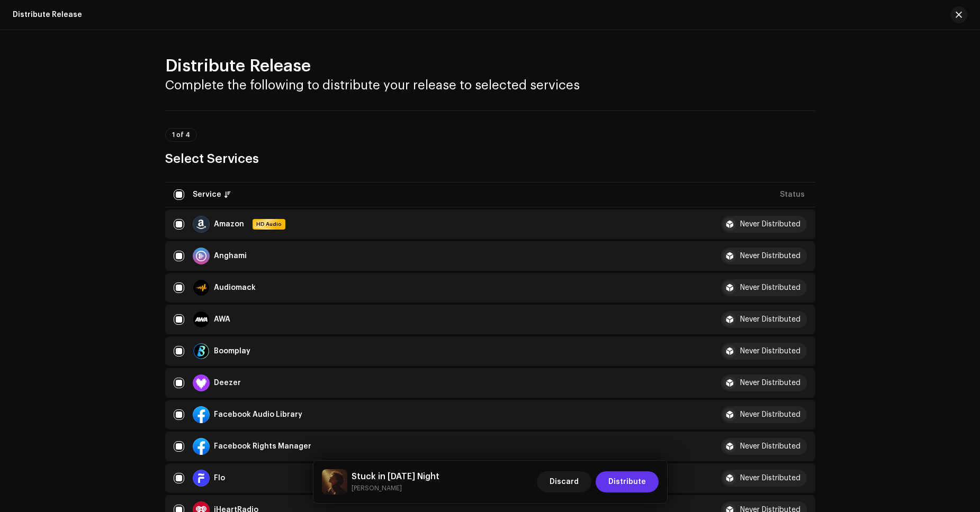
click at [624, 483] on span "Distribute" at bounding box center [627, 482] width 38 height 21
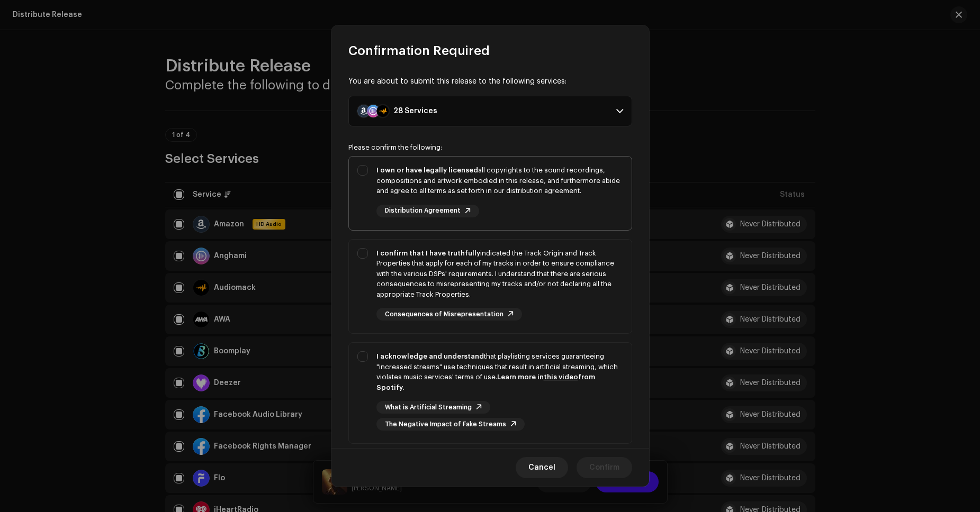
click at [578, 201] on div "I own or have legally licensed all copyrights to the sound recordings, composit…" at bounding box center [499, 191] width 247 height 52
checkbox input "true"
click at [586, 303] on div "I confirm that I have truthfully indicated the Track Origin and Track Propertie…" at bounding box center [499, 284] width 247 height 73
checkbox input "true"
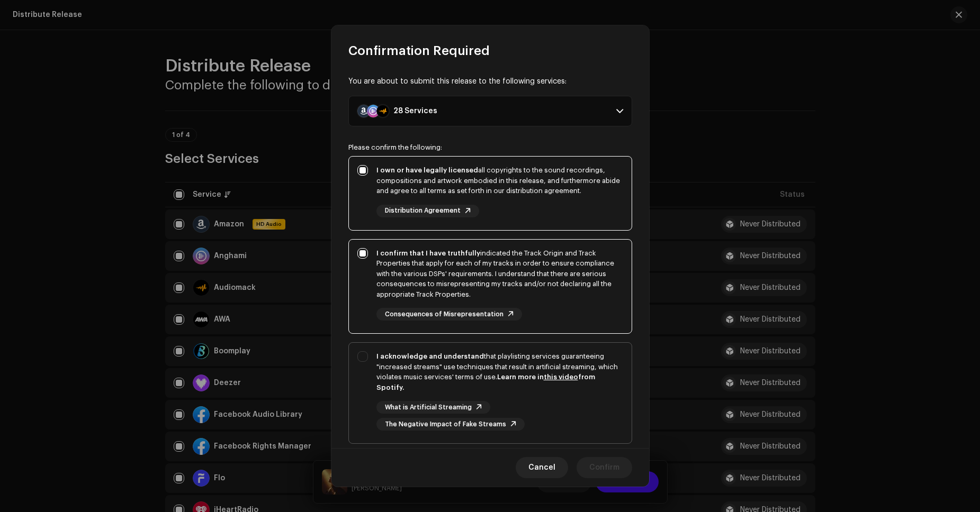
click at [602, 393] on div "I acknowledge and understand that playlisting services guaranteeing "increased …" at bounding box center [499, 391] width 247 height 79
checkbox input "true"
click at [615, 471] on span "Confirm" at bounding box center [604, 467] width 30 height 21
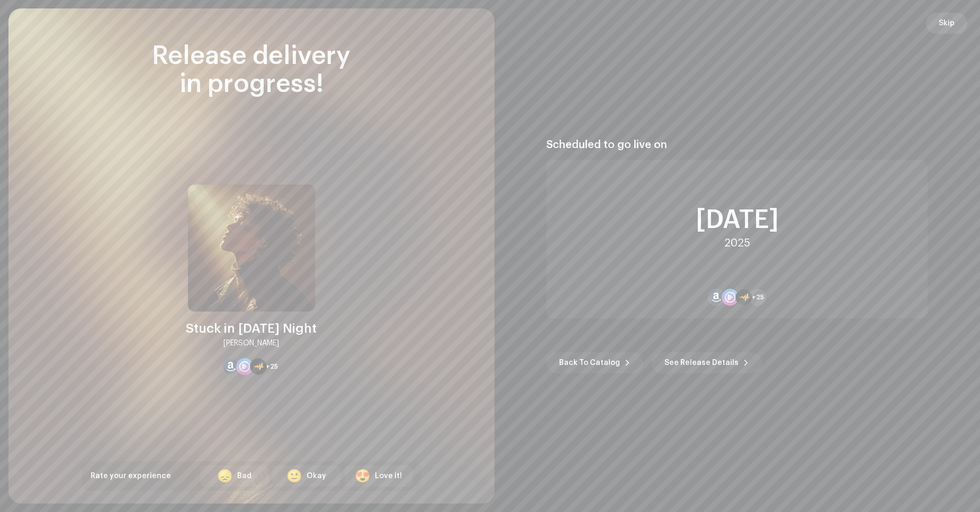
click at [952, 20] on span "Skip" at bounding box center [947, 23] width 16 height 21
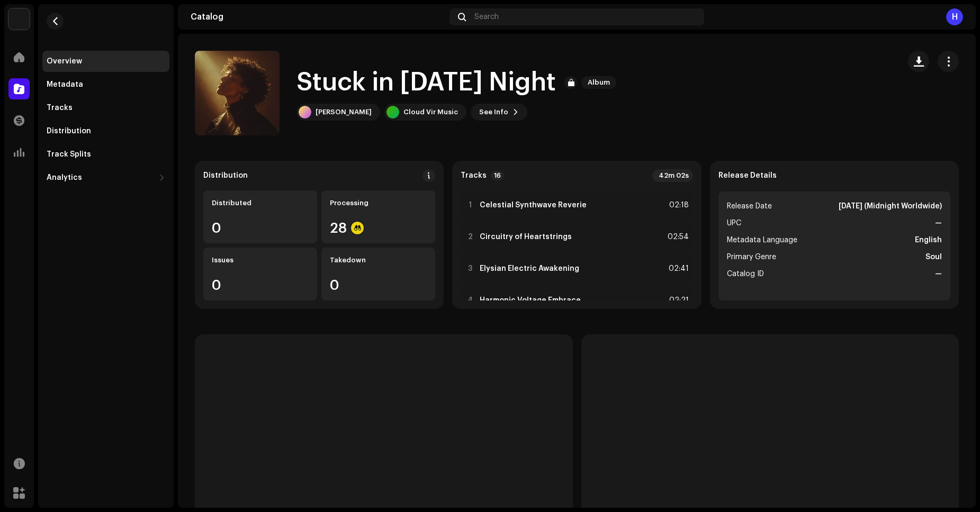
click at [33, 58] on div "Home" at bounding box center [19, 57] width 30 height 30
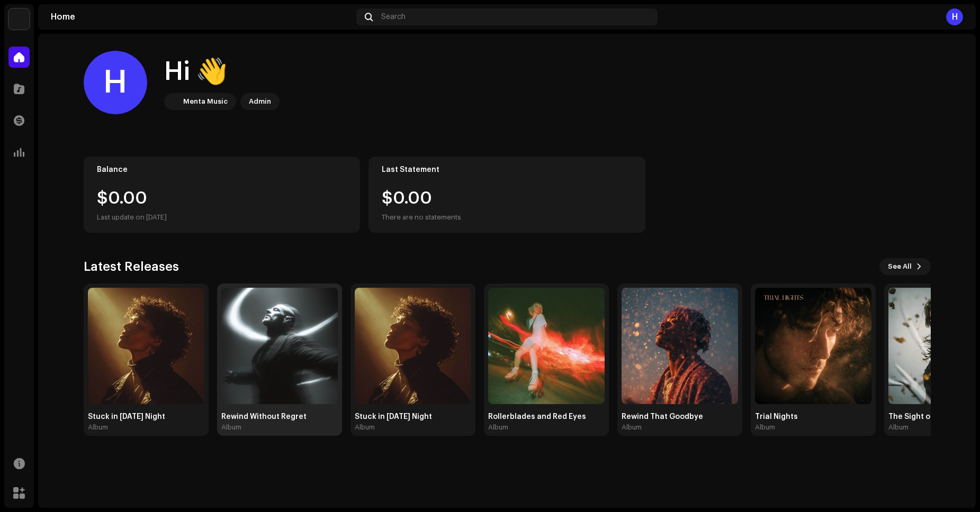
click at [301, 330] on img at bounding box center [279, 346] width 116 height 116
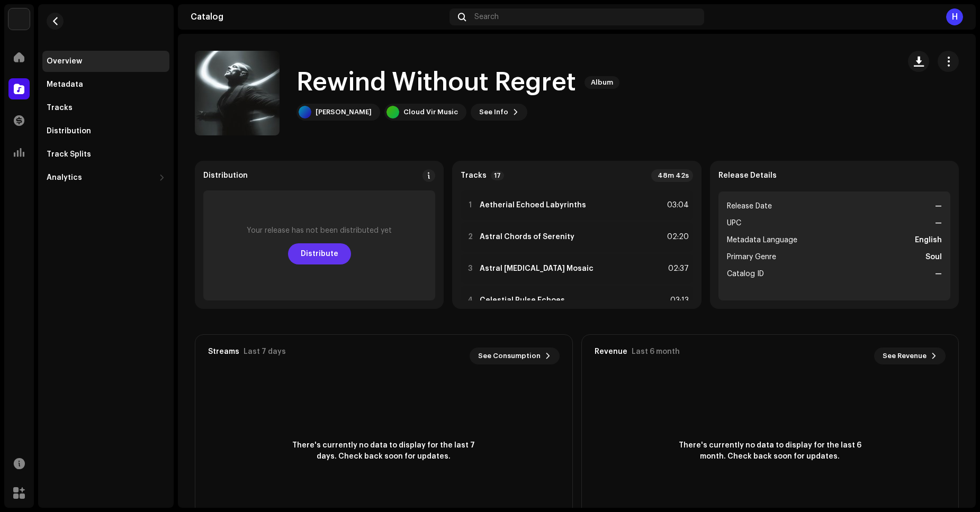
click at [321, 254] on span "Distribute" at bounding box center [320, 254] width 38 height 21
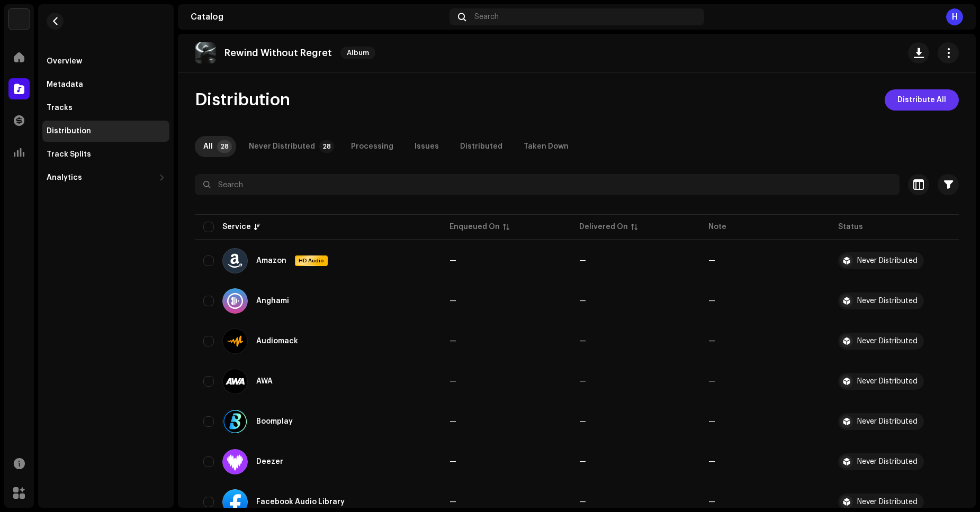
click at [906, 102] on span "Distribute All" at bounding box center [921, 99] width 49 height 21
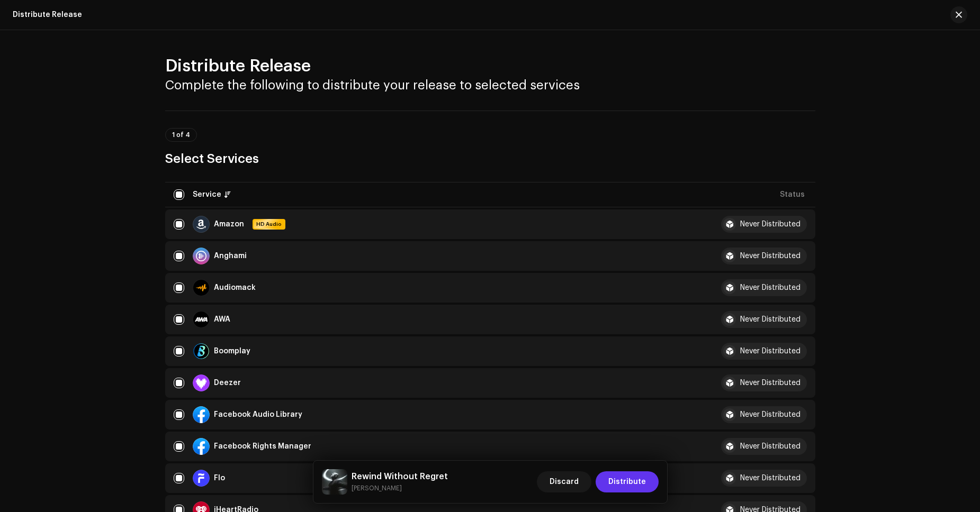
click at [633, 487] on span "Distribute" at bounding box center [627, 482] width 38 height 21
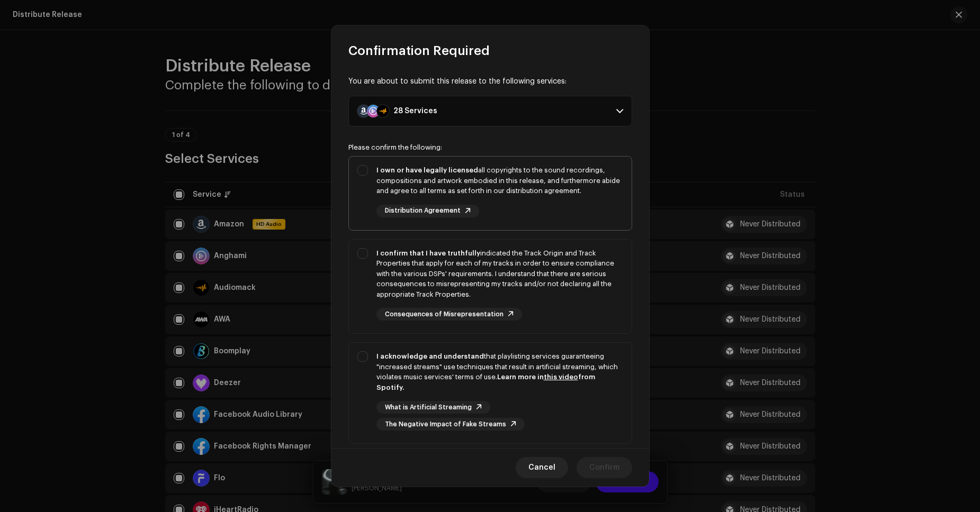
click at [593, 205] on div "I own or have legally licensed all copyrights to the sound recordings, composit…" at bounding box center [499, 191] width 247 height 52
checkbox input "true"
click at [598, 287] on div "I confirm that I have truthfully indicated the Track Origin and Track Propertie…" at bounding box center [499, 274] width 247 height 52
checkbox input "true"
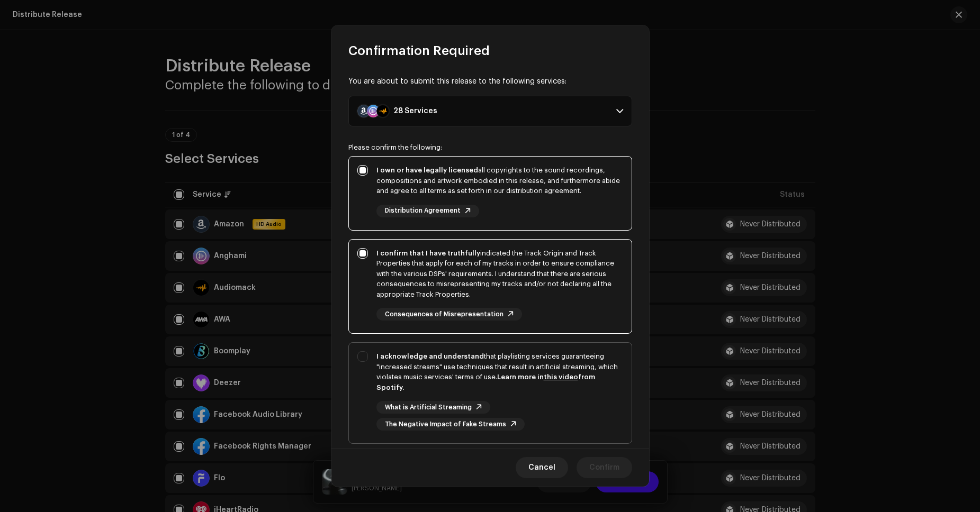
click at [601, 375] on div "I acknowledge and understand that playlisting services guaranteeing "increased …" at bounding box center [499, 372] width 247 height 41
checkbox input "true"
click at [607, 473] on span "Confirm" at bounding box center [604, 467] width 30 height 21
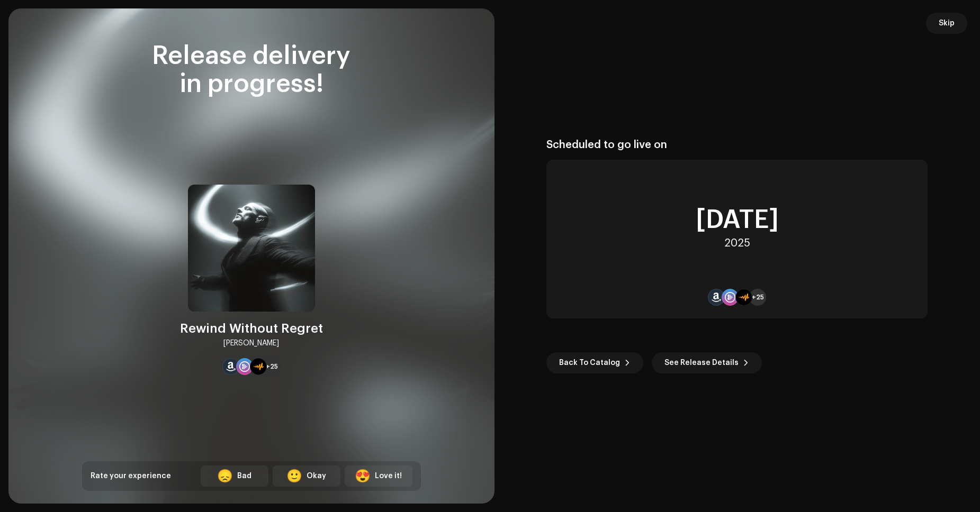
click at [949, 26] on span "Skip" at bounding box center [947, 23] width 16 height 21
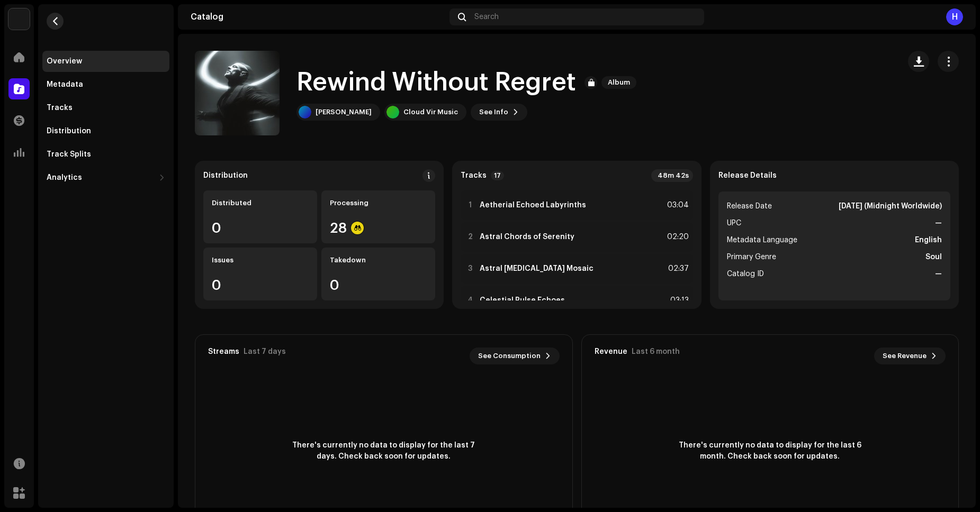
click at [59, 16] on button "button" at bounding box center [55, 21] width 17 height 17
